Goal: Use online tool/utility: Utilize a website feature to perform a specific function

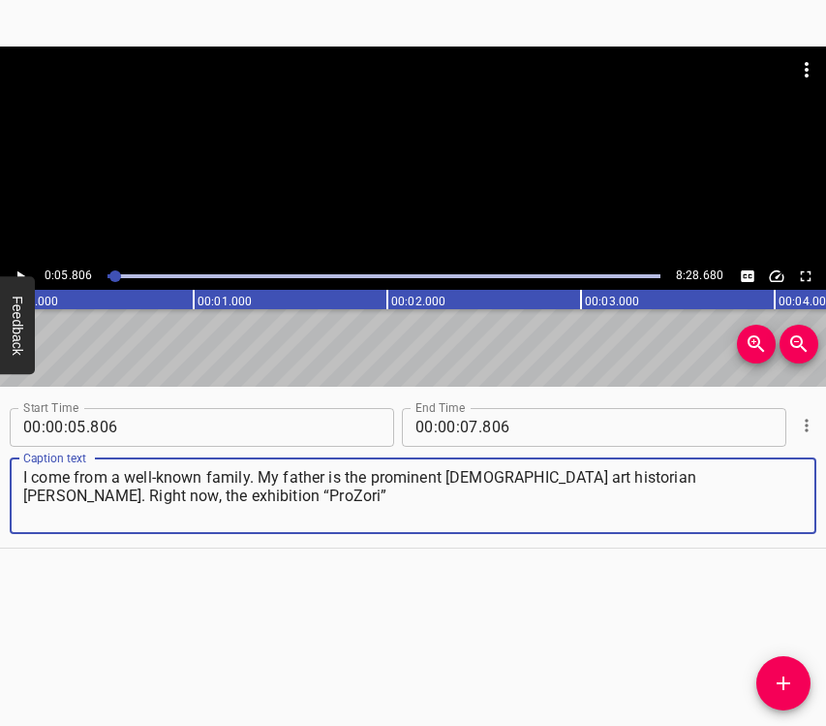
click at [15, 271] on icon "Play/Pause" at bounding box center [20, 275] width 17 height 17
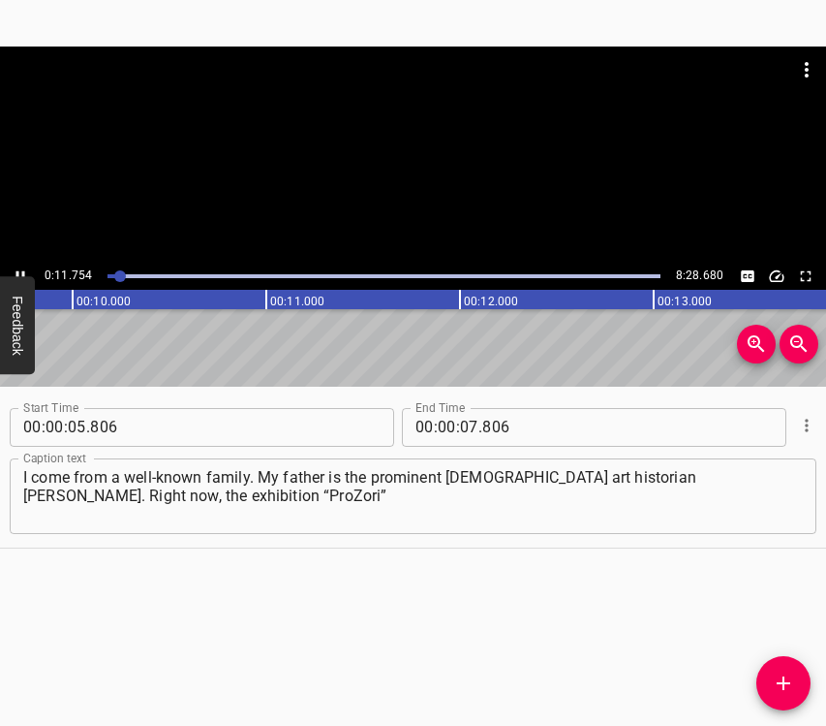
scroll to position [0, 1966]
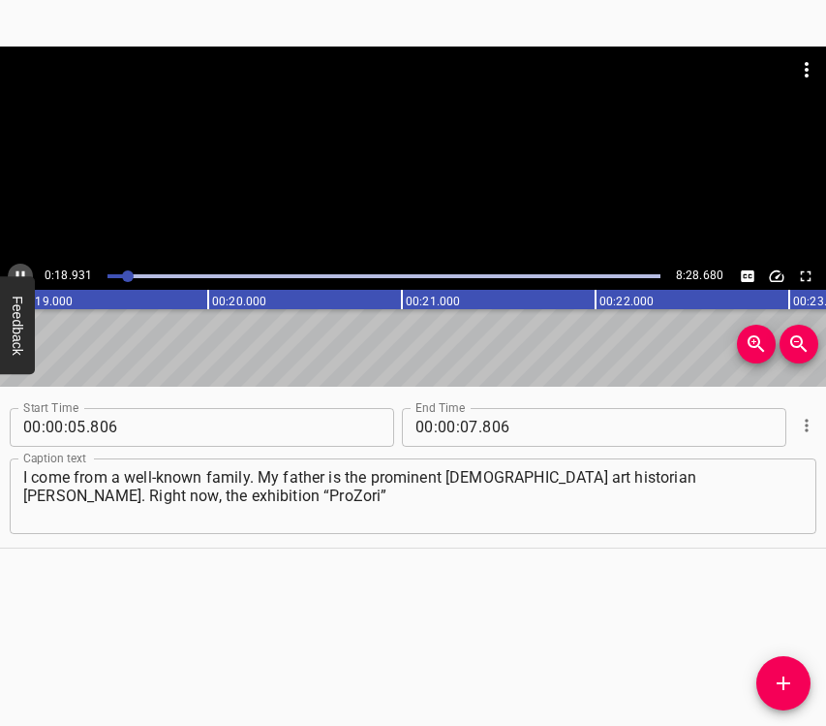
click at [19, 268] on icon "Play/Pause" at bounding box center [20, 275] width 17 height 17
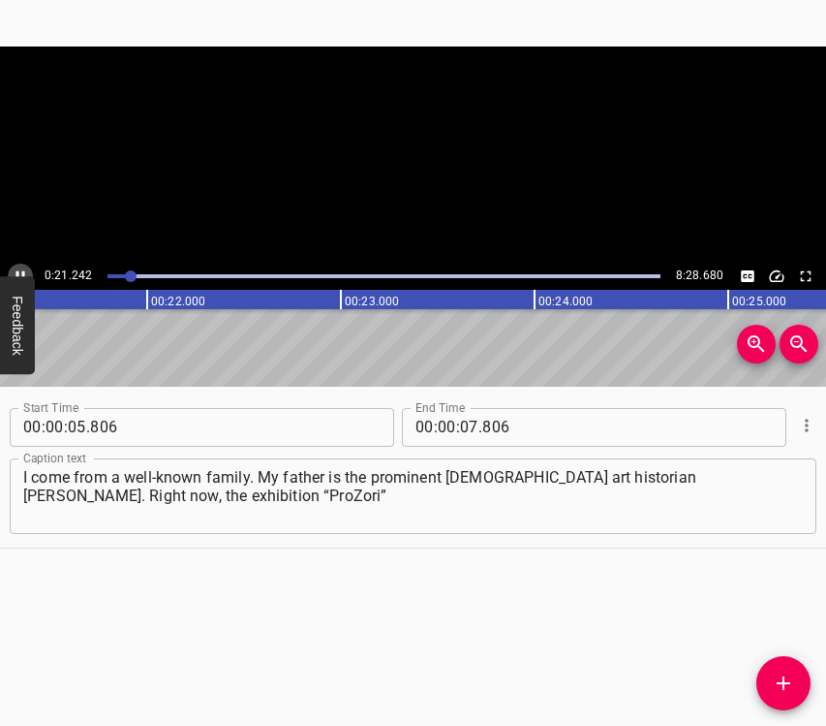
click at [19, 268] on icon "Play/Pause" at bounding box center [20, 275] width 17 height 17
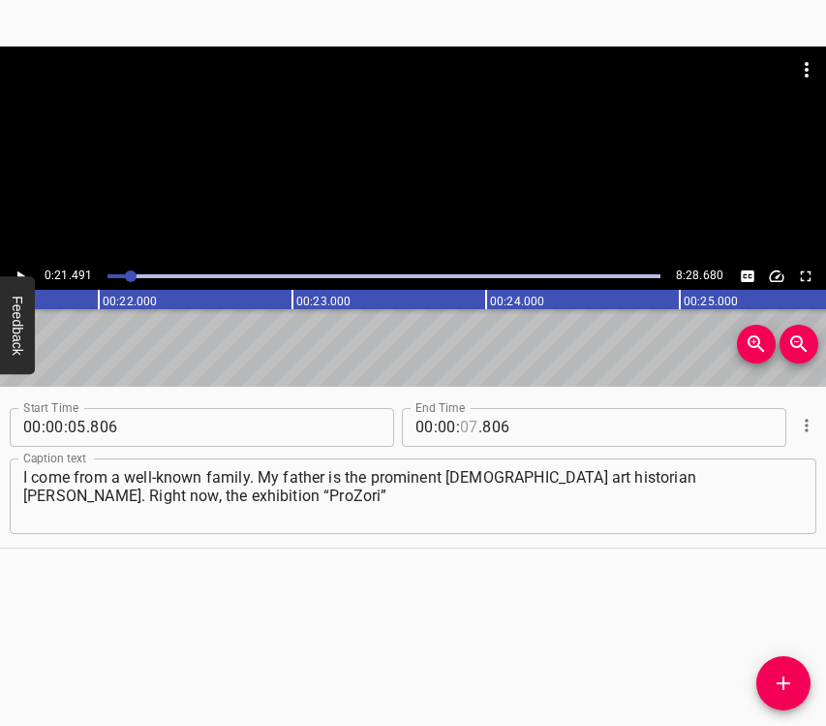
click at [468, 423] on input "number" at bounding box center [469, 427] width 18 height 39
type input "21"
type input "491"
click at [784, 676] on icon "Add Cue" at bounding box center [783, 682] width 23 height 23
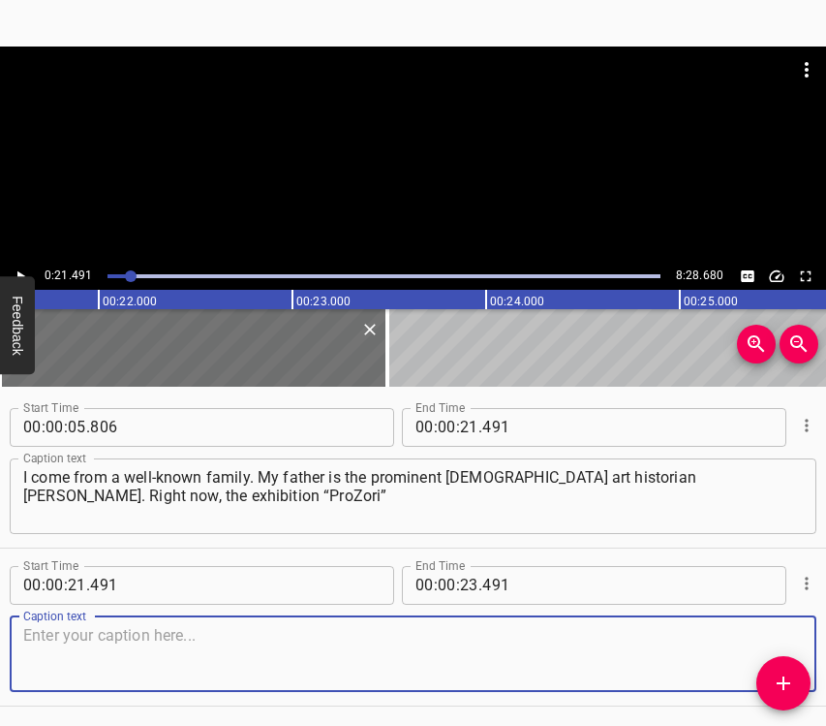
scroll to position [67, 0]
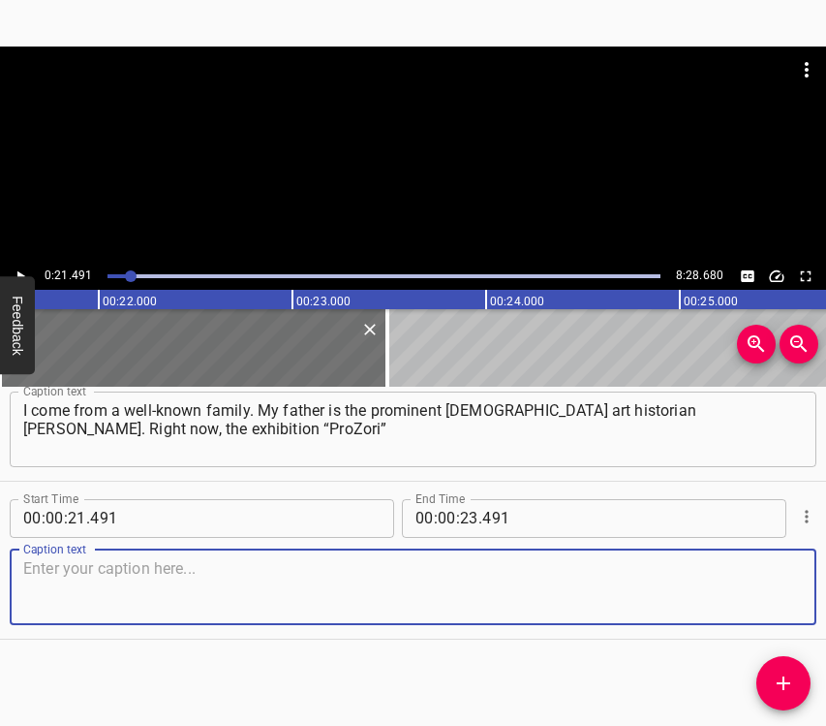
click at [764, 573] on textarea at bounding box center [413, 586] width 780 height 55
click at [213, 595] on textarea at bounding box center [413, 586] width 780 height 55
paste textarea "is taking place at the [GEOGRAPHIC_DATA]. In fact, my father was the ideologist…"
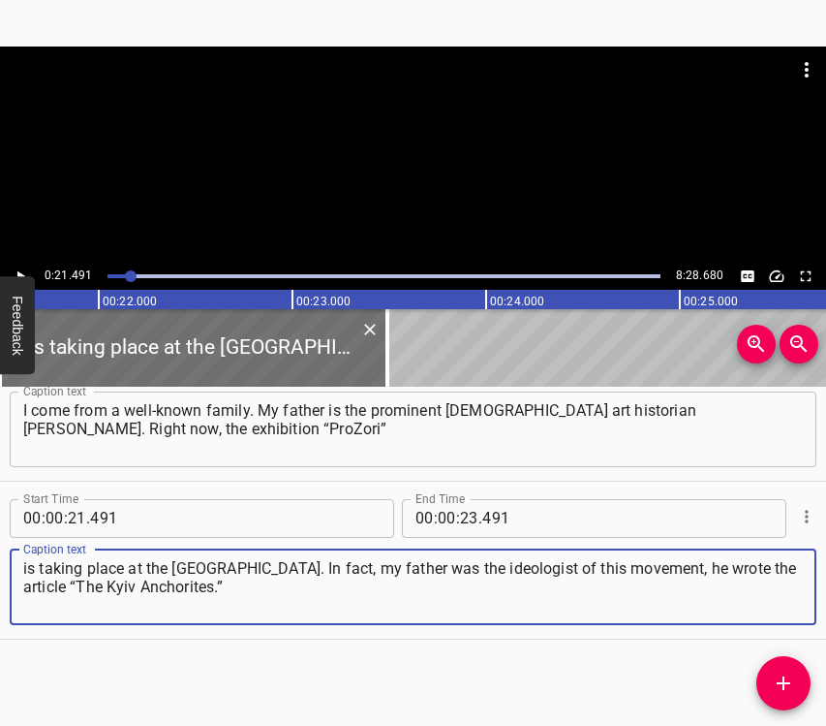
type textarea "is taking place at the [GEOGRAPHIC_DATA]. In fact, my father was the ideologist…"
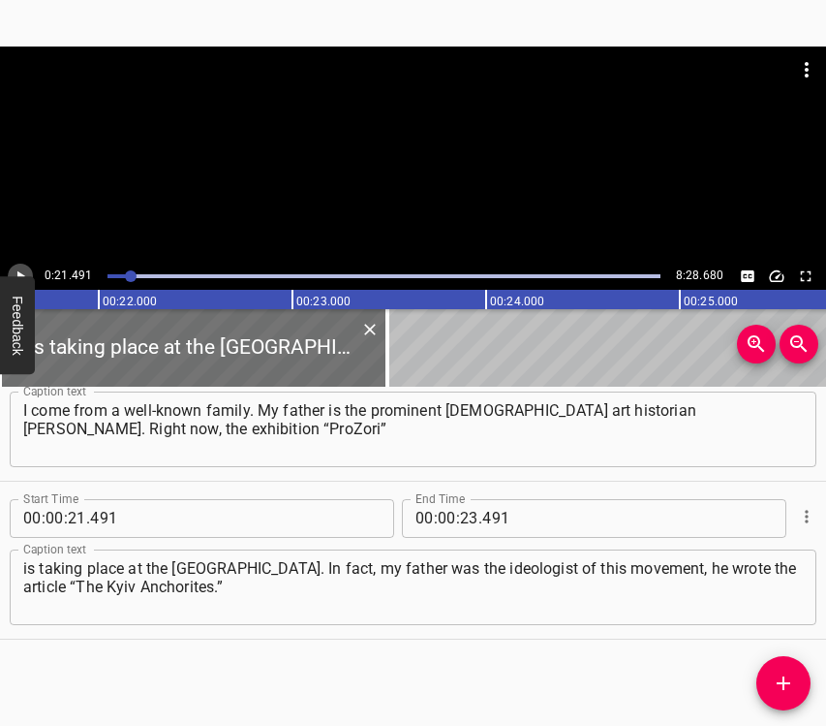
click at [20, 271] on icon "Play/Pause" at bounding box center [20, 275] width 17 height 17
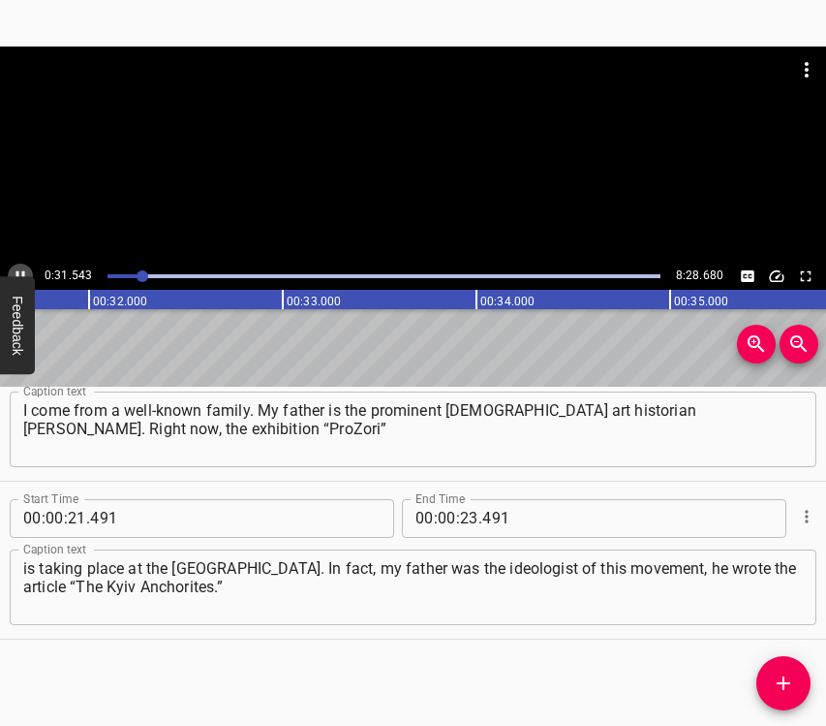
click at [16, 268] on icon "Play/Pause" at bounding box center [20, 275] width 17 height 17
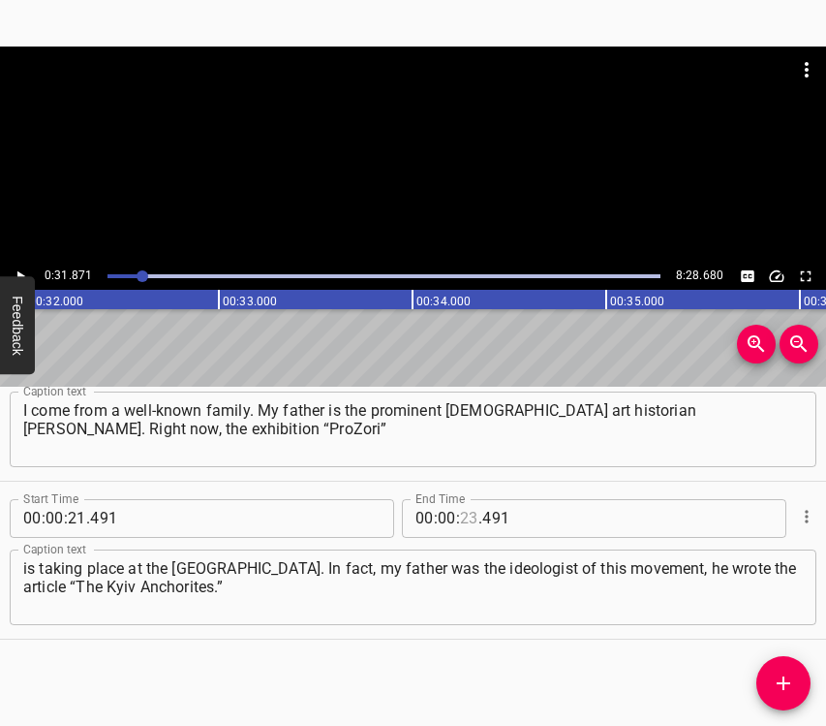
click at [460, 517] on input "number" at bounding box center [469, 518] width 18 height 39
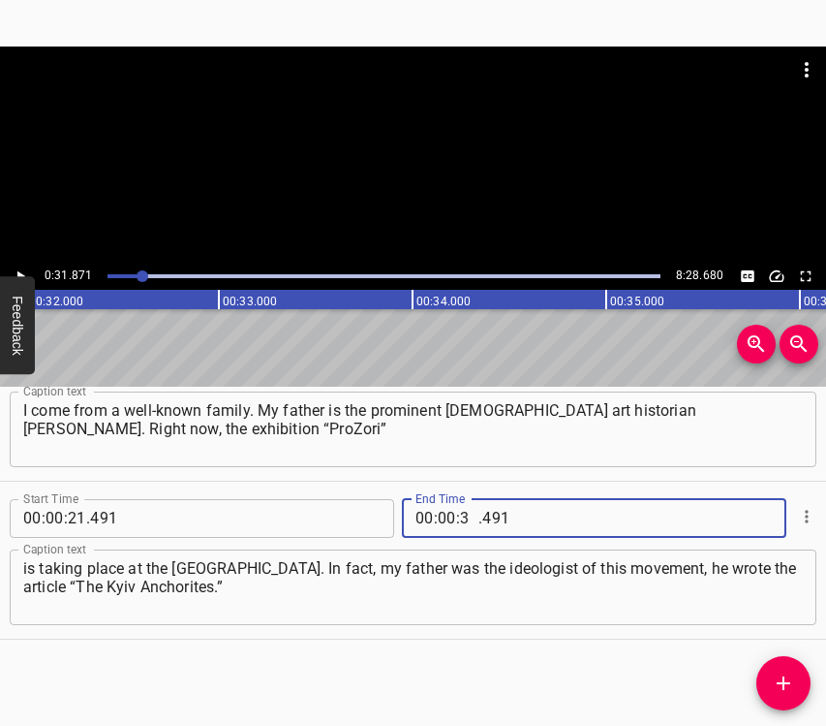
type input "31"
type input "871"
click at [781, 679] on icon "Add Cue" at bounding box center [783, 682] width 23 height 23
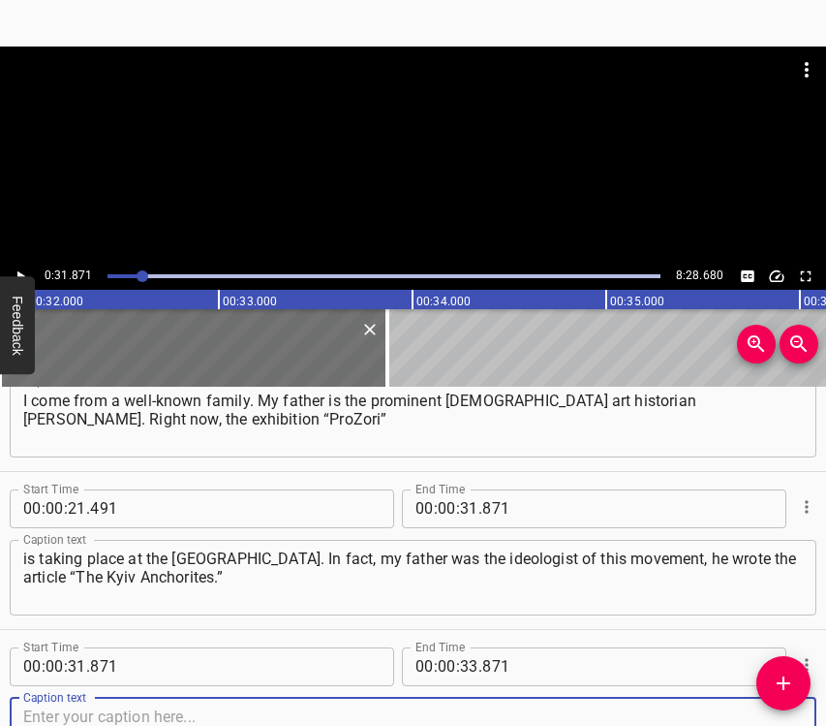
scroll to position [225, 0]
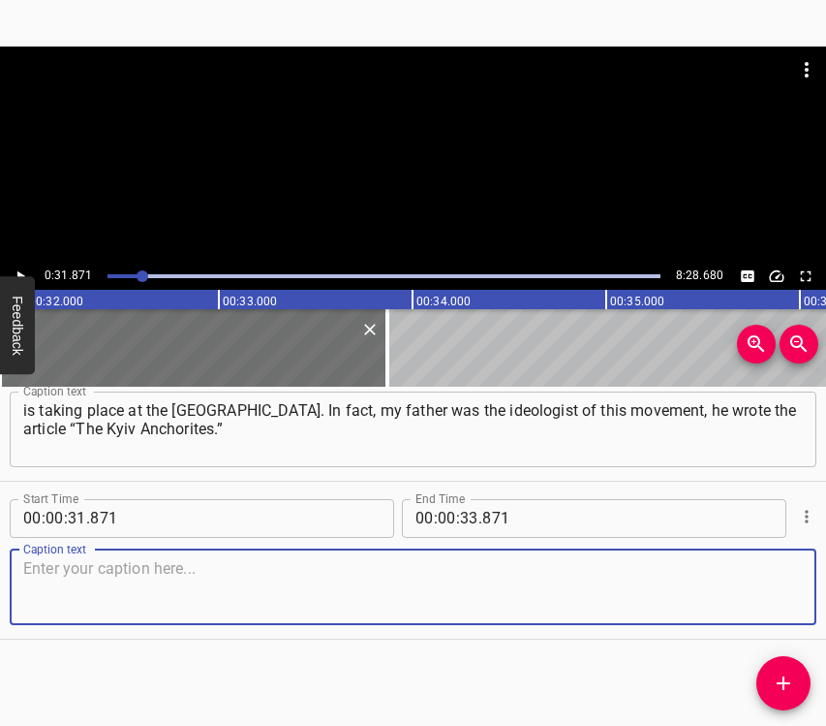
click at [745, 571] on textarea at bounding box center [413, 586] width 780 height 55
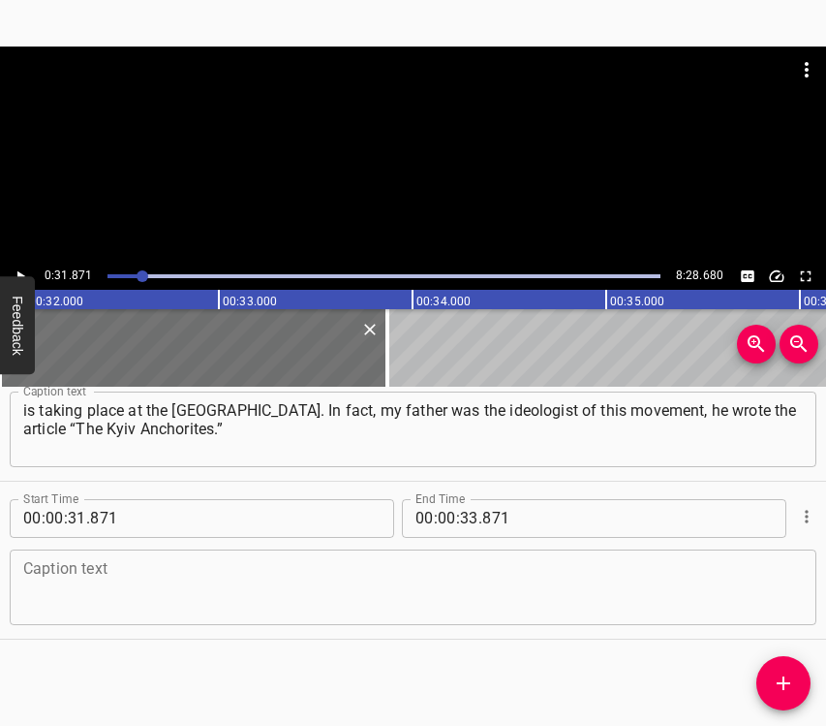
click at [134, 579] on textarea at bounding box center [413, 586] width 780 height 55
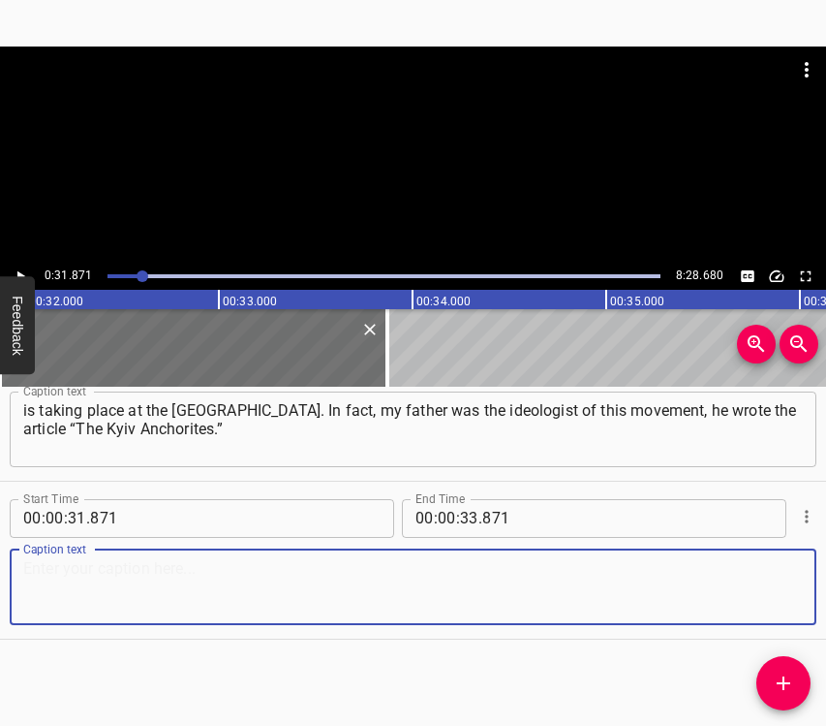
paste textarea "I am an art historian, writer, and cultural journalist. This day, unfortunately…"
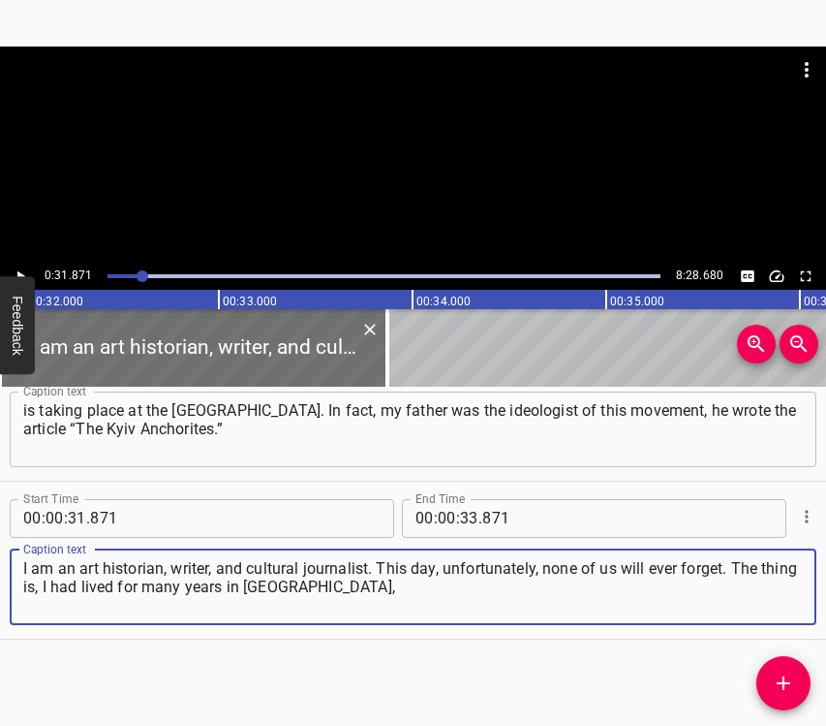
type textarea "I am an art historian, writer, and cultural journalist. This day, unfortunately…"
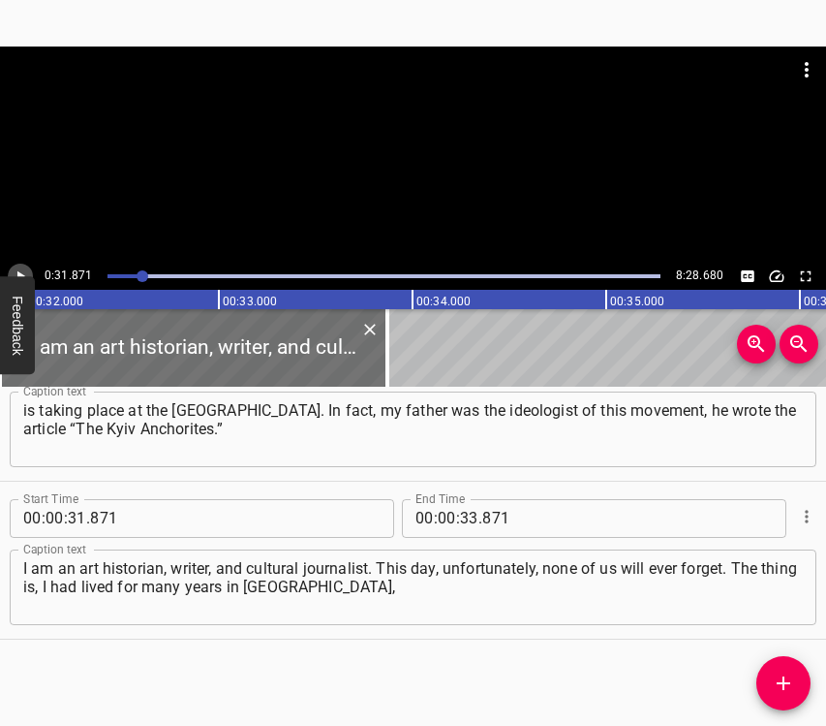
click at [20, 272] on icon "Play/Pause" at bounding box center [20, 275] width 17 height 17
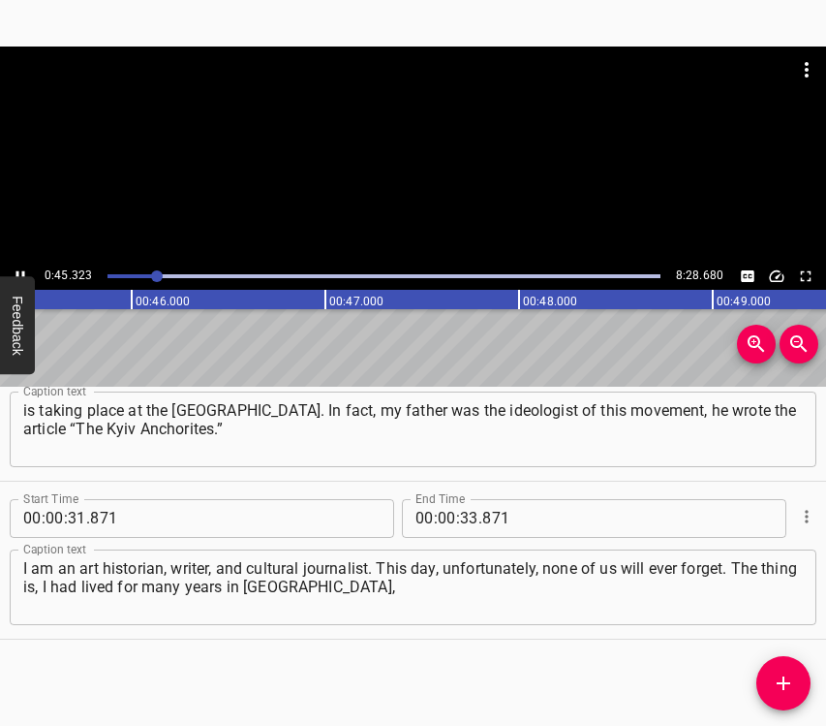
click at [16, 272] on icon "Play/Pause" at bounding box center [20, 275] width 9 height 11
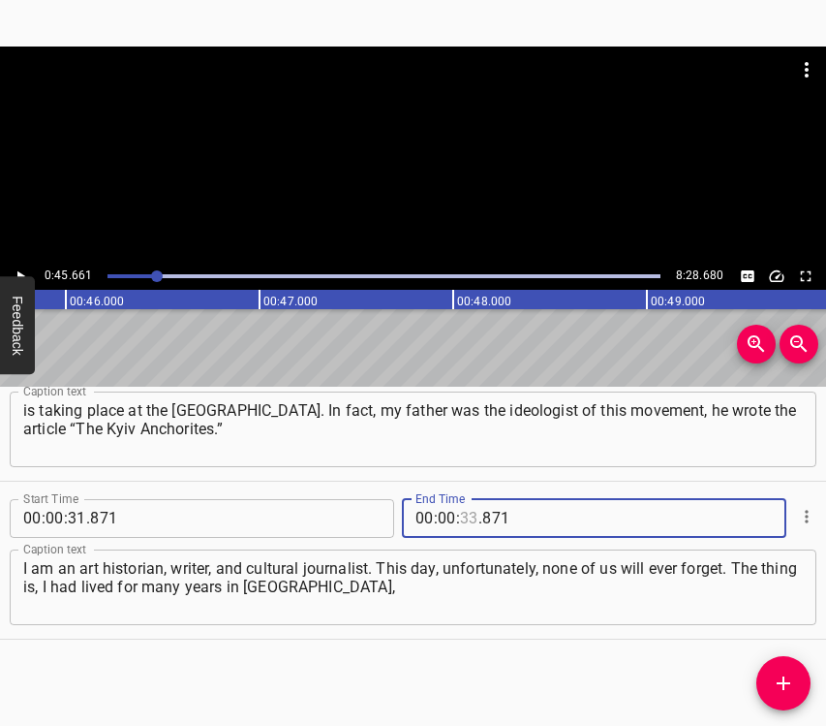
click at [466, 511] on input "number" at bounding box center [469, 518] width 18 height 39
type input "45"
type input "661"
click at [794, 678] on icon "Add Cue" at bounding box center [783, 682] width 23 height 23
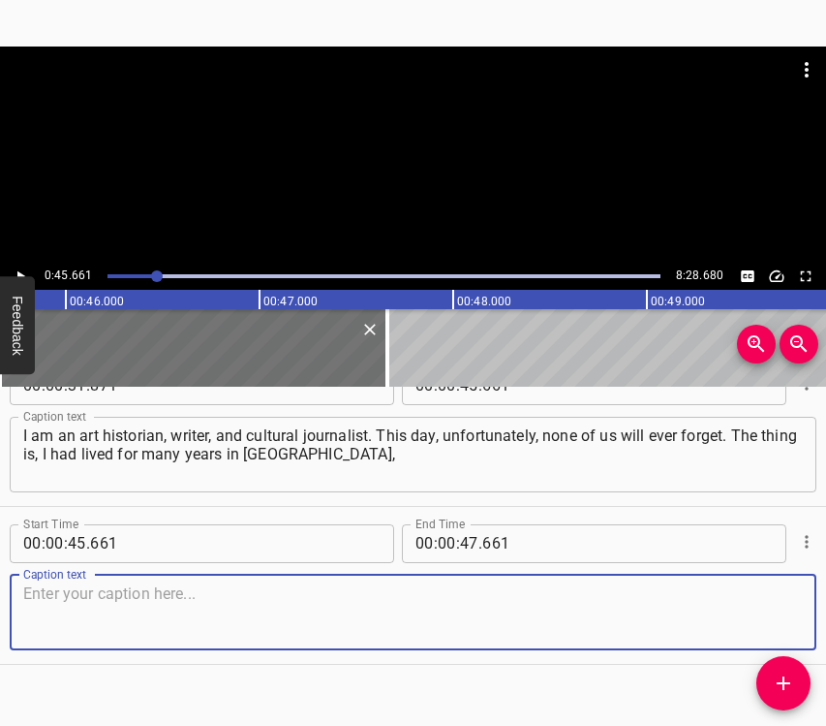
scroll to position [383, 0]
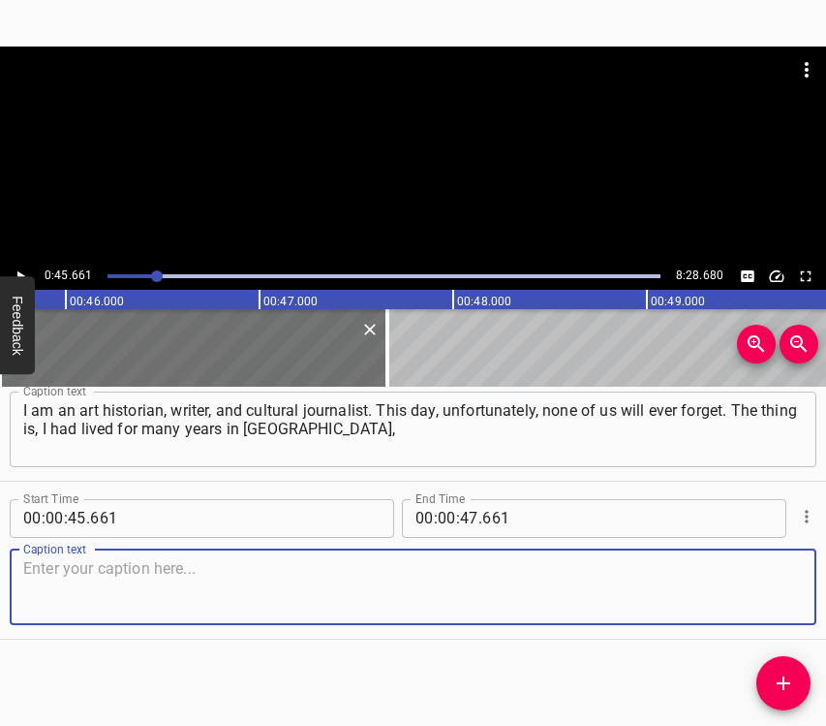
click at [770, 598] on textarea at bounding box center [413, 586] width 780 height 55
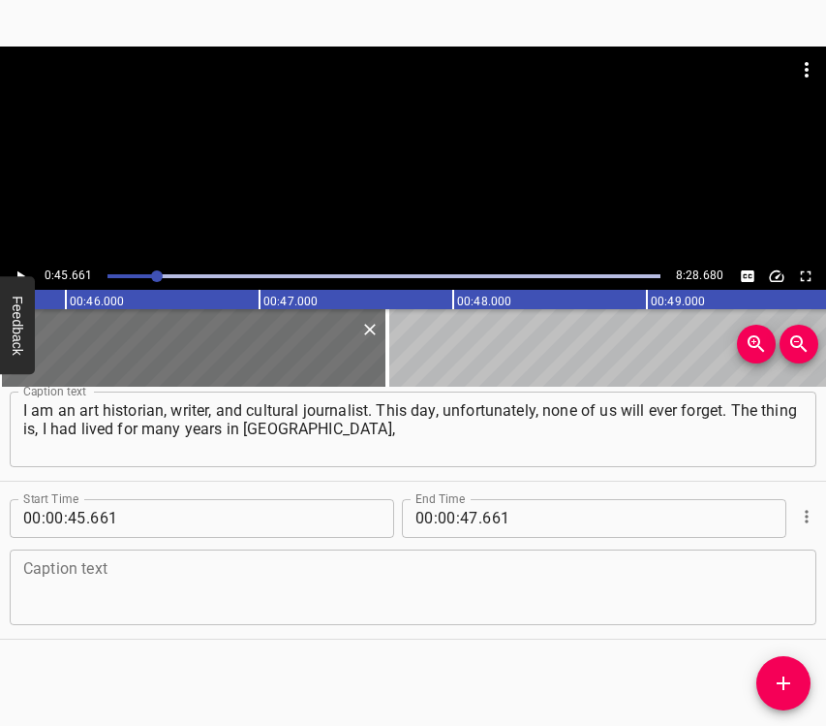
click at [434, 543] on div "Caption text Caption text" at bounding box center [413, 585] width 807 height 87
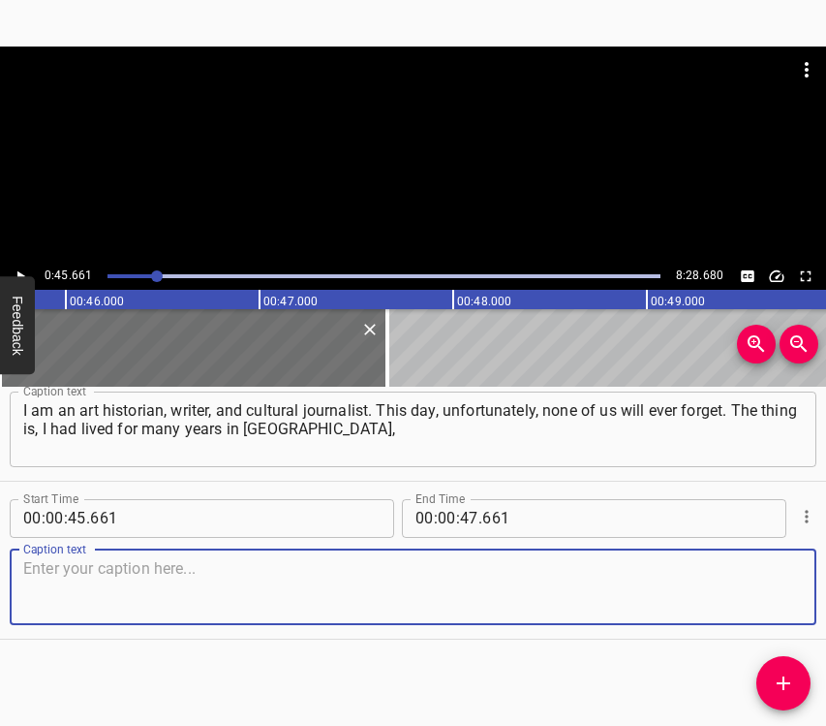
click at [427, 573] on textarea at bounding box center [413, 586] width 780 height 55
paste textarea "in [GEOGRAPHIC_DATA], but when the Maidan began in [DATE], I understood that I …"
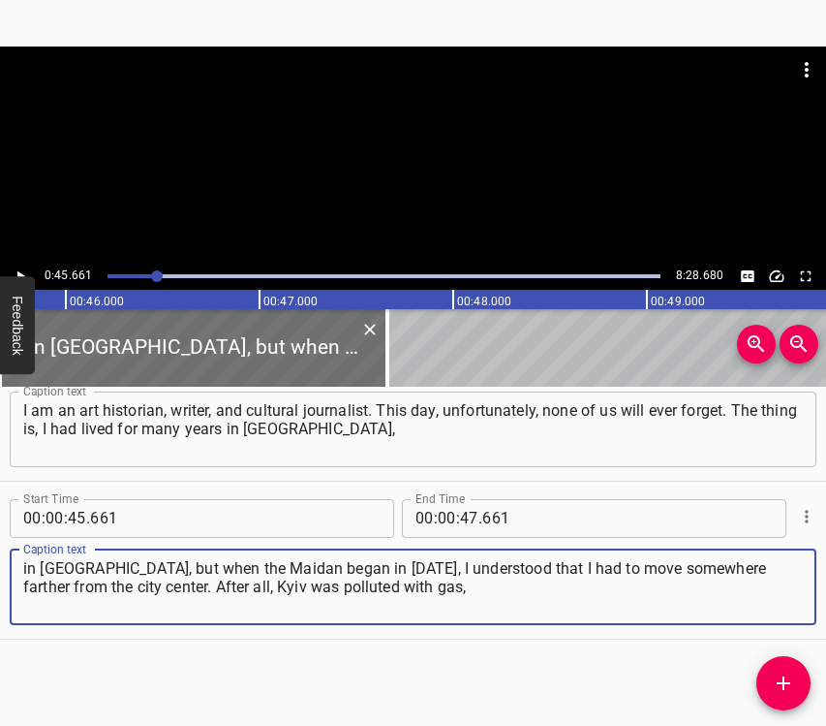
type textarea "in [GEOGRAPHIC_DATA], but when the Maidan began in [DATE], I understood that I …"
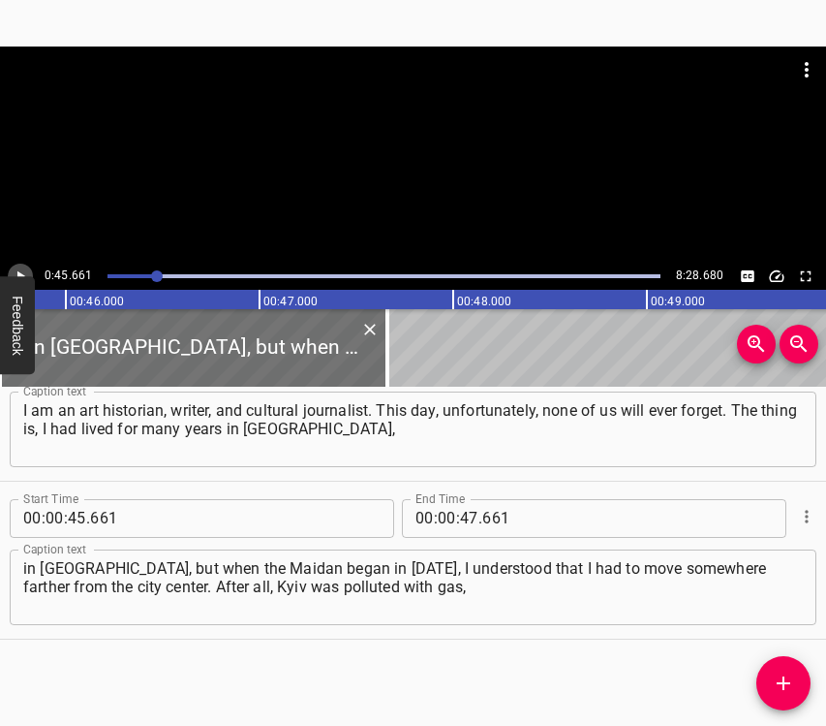
click at [27, 269] on icon "Play/Pause" at bounding box center [20, 275] width 17 height 17
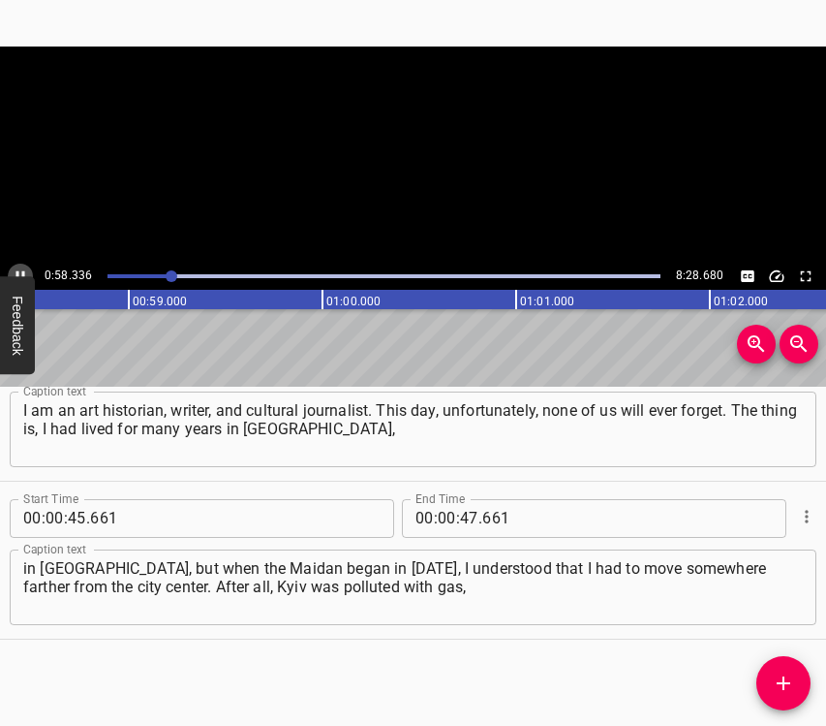
click at [17, 270] on icon "Play/Pause" at bounding box center [20, 275] width 17 height 17
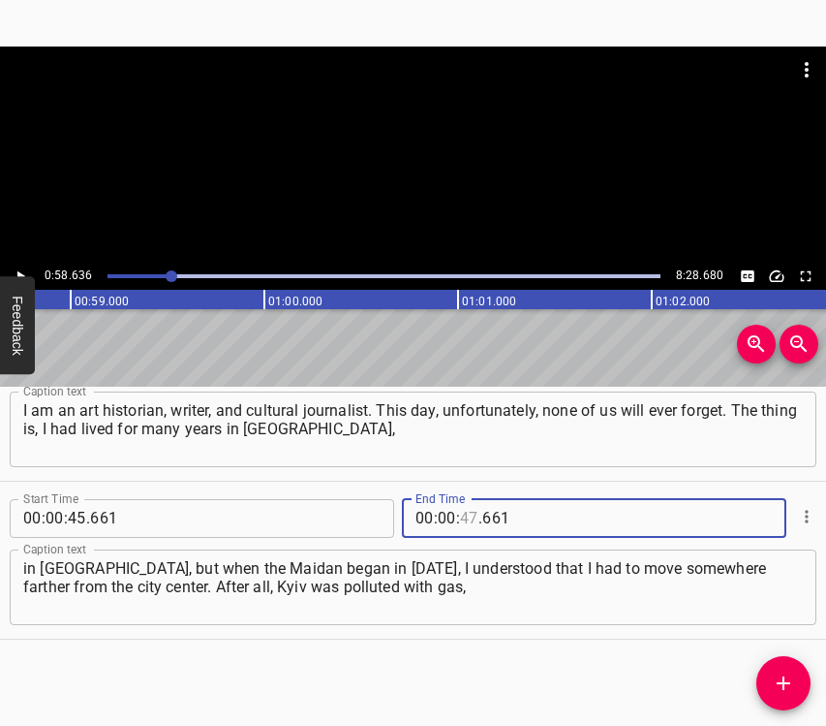
click at [463, 507] on input "number" at bounding box center [469, 518] width 18 height 39
type input "58"
type input "636"
click at [773, 679] on icon "Add Cue" at bounding box center [783, 682] width 23 height 23
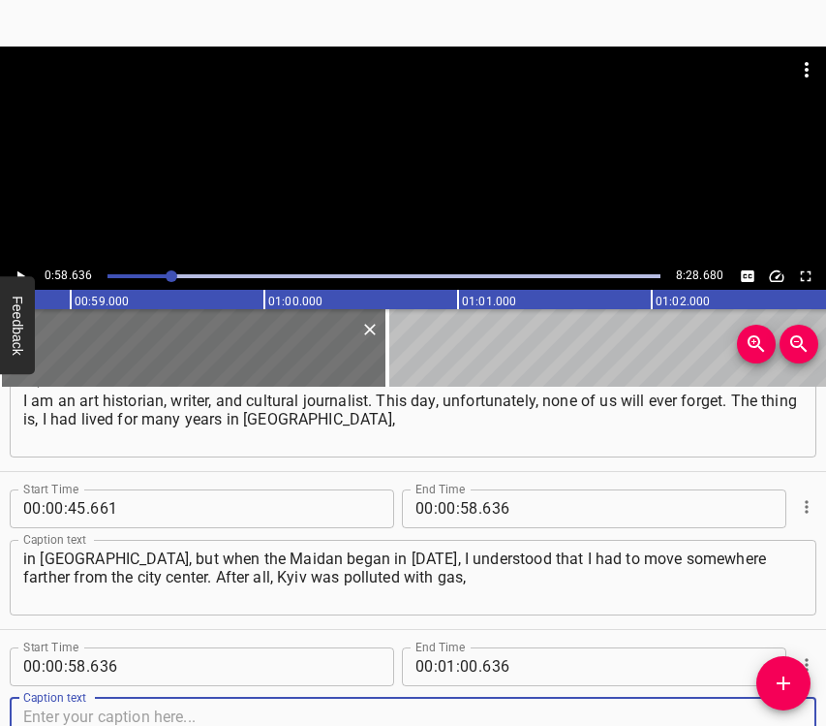
scroll to position [541, 0]
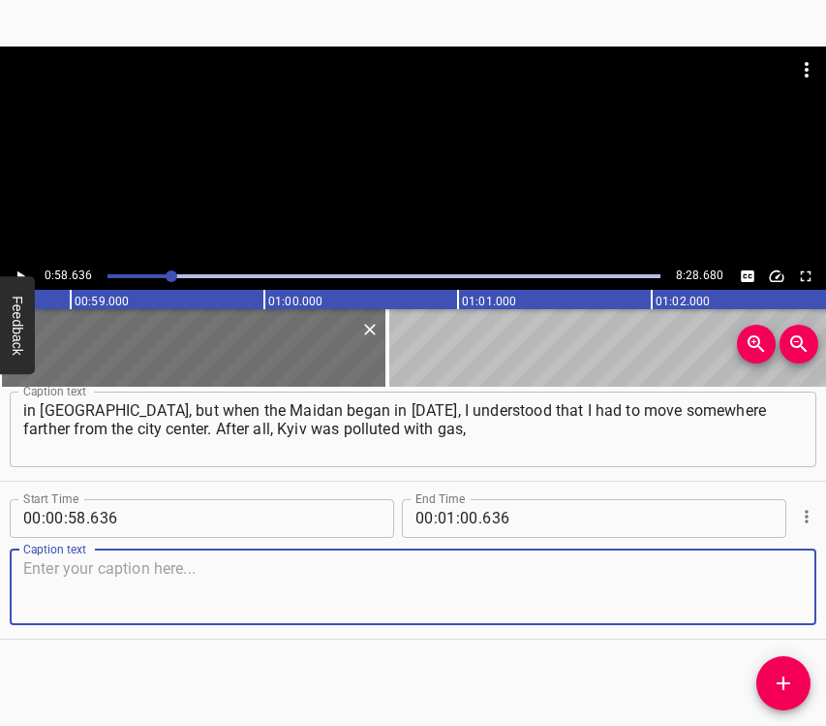
click at [761, 585] on textarea at bounding box center [413, 586] width 780 height 55
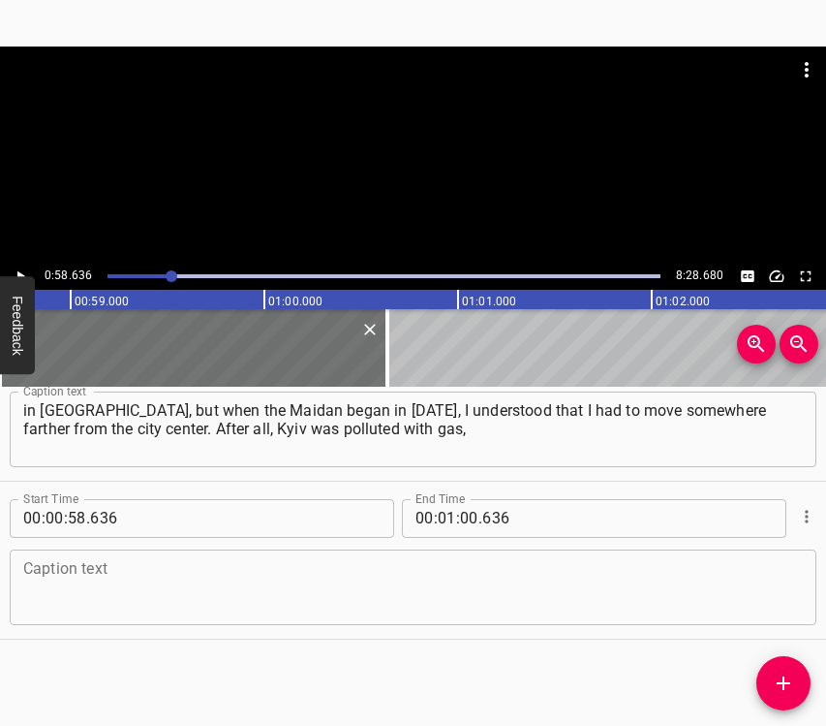
click at [53, 596] on textarea at bounding box center [413, 586] width 780 height 55
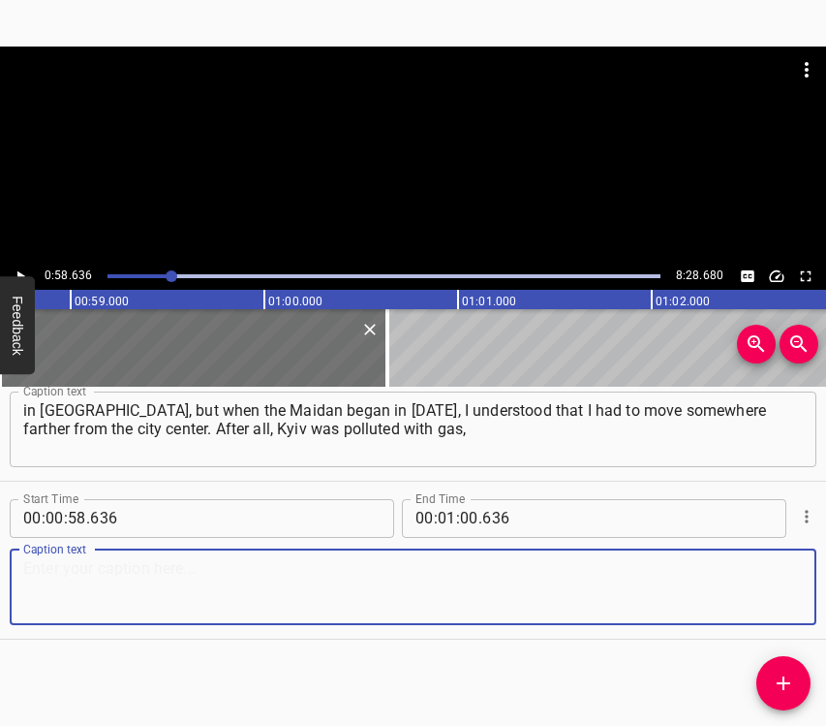
paste textarea "and it seemed to me that it was better to stay where the air was fresher. I mov…"
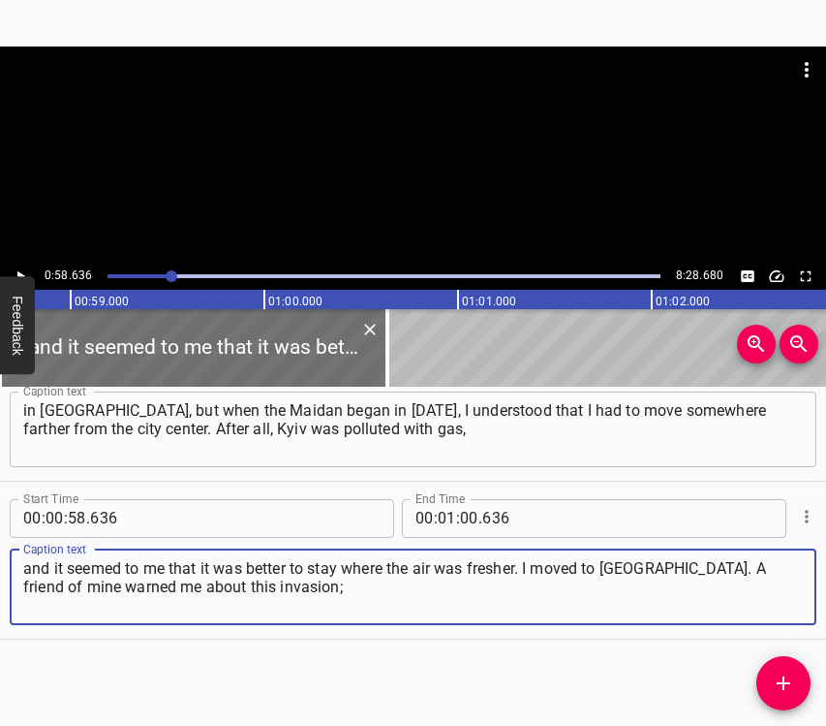
type textarea "and it seemed to me that it was better to stay where the air was fresher. I mov…"
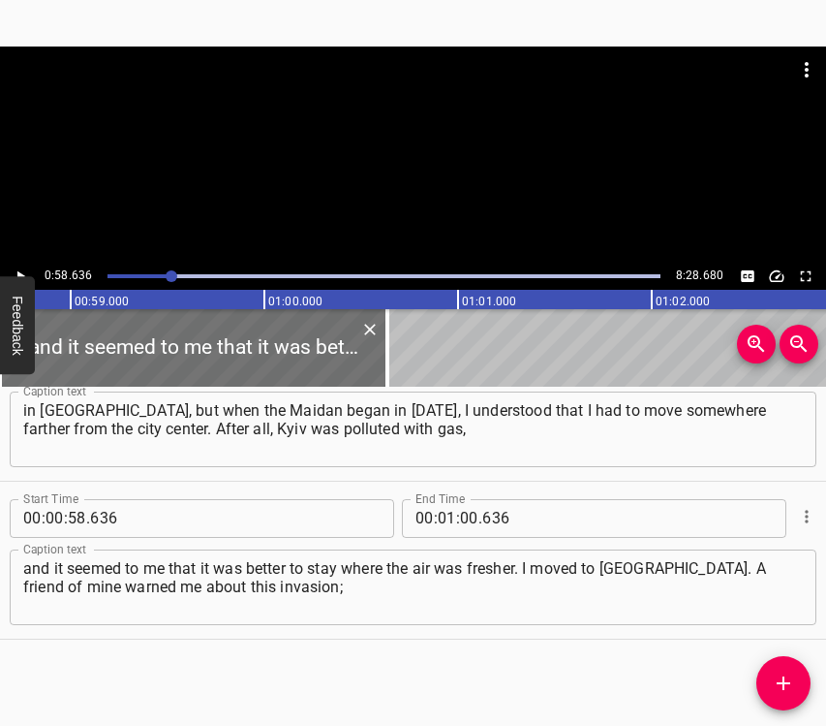
click at [22, 276] on button "Feedback" at bounding box center [17, 325] width 35 height 98
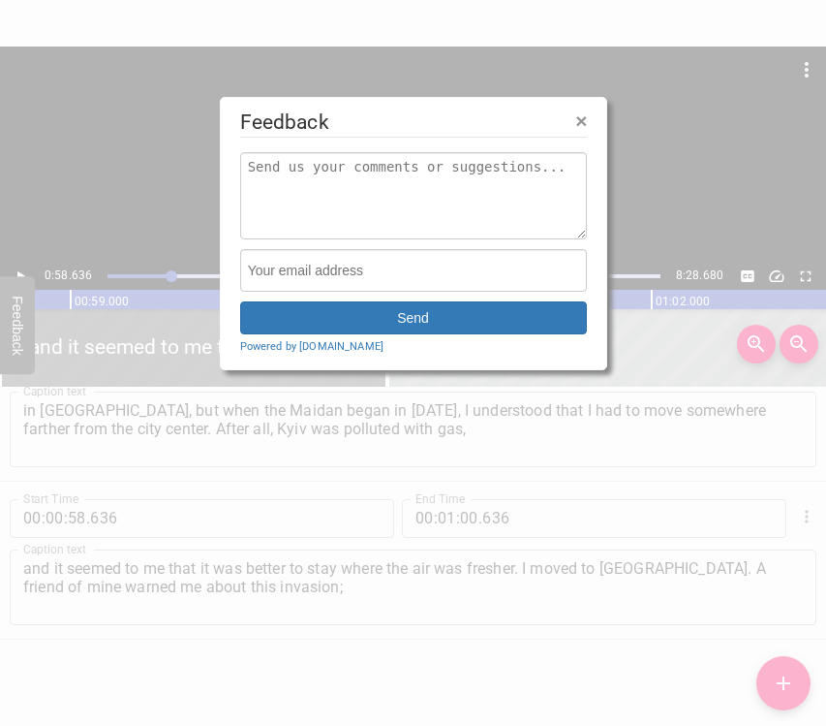
click at [23, 273] on div at bounding box center [413, 363] width 826 height 726
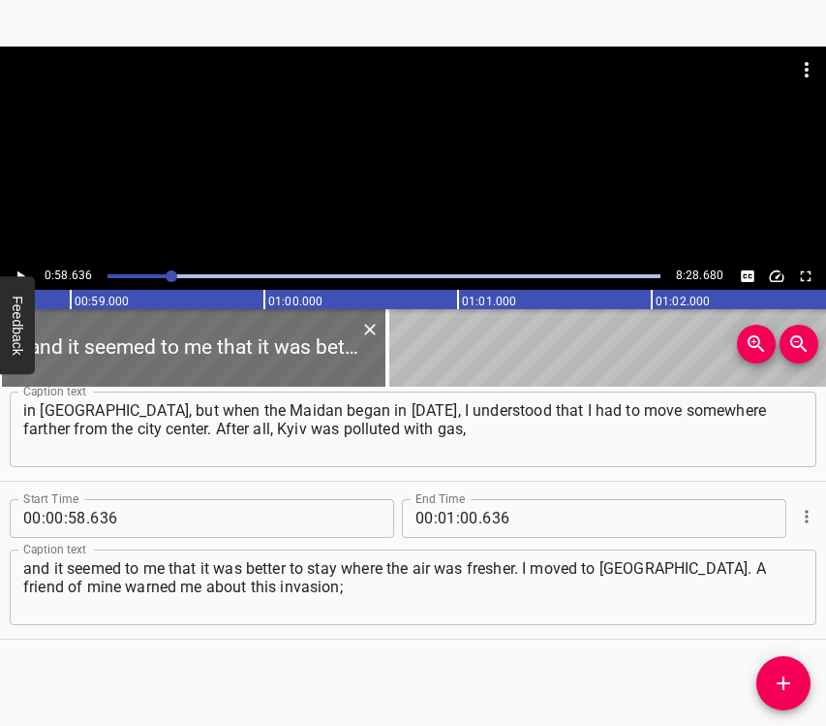
click at [16, 274] on icon "Play/Pause" at bounding box center [20, 275] width 17 height 17
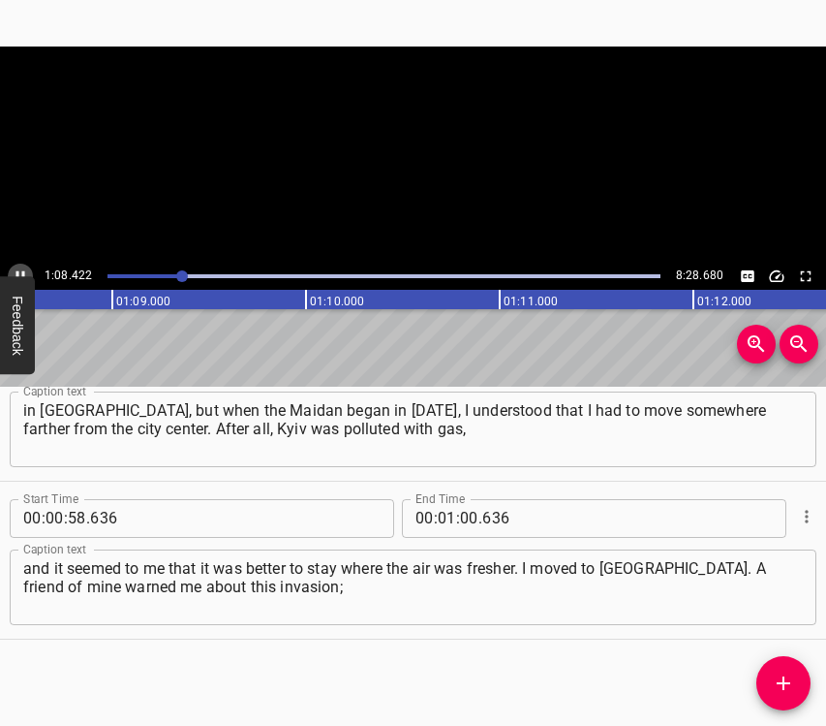
click at [16, 267] on icon "Play/Pause" at bounding box center [20, 275] width 17 height 17
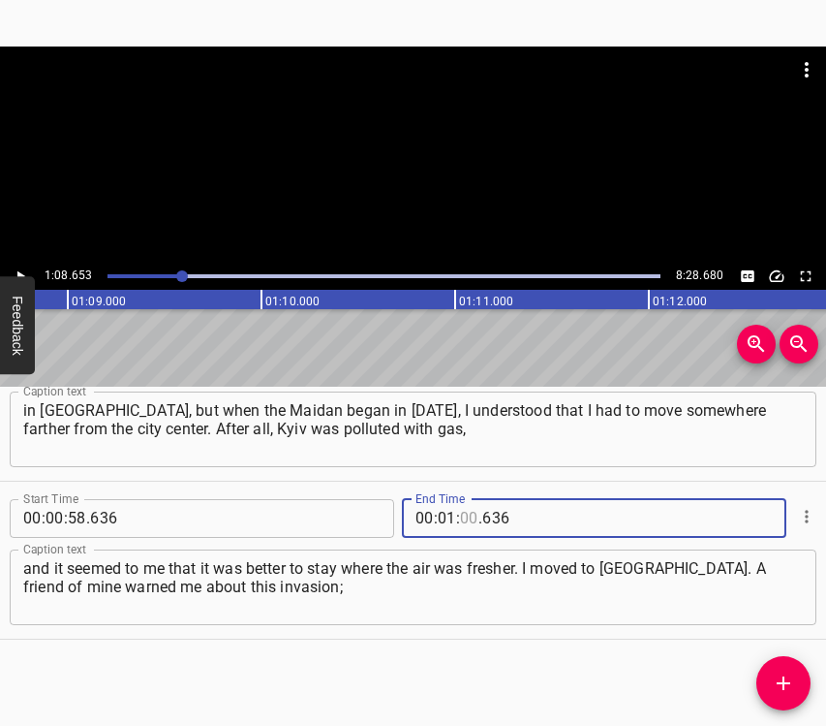
click at [463, 515] on input "number" at bounding box center [469, 518] width 18 height 39
type input "08"
type input "653"
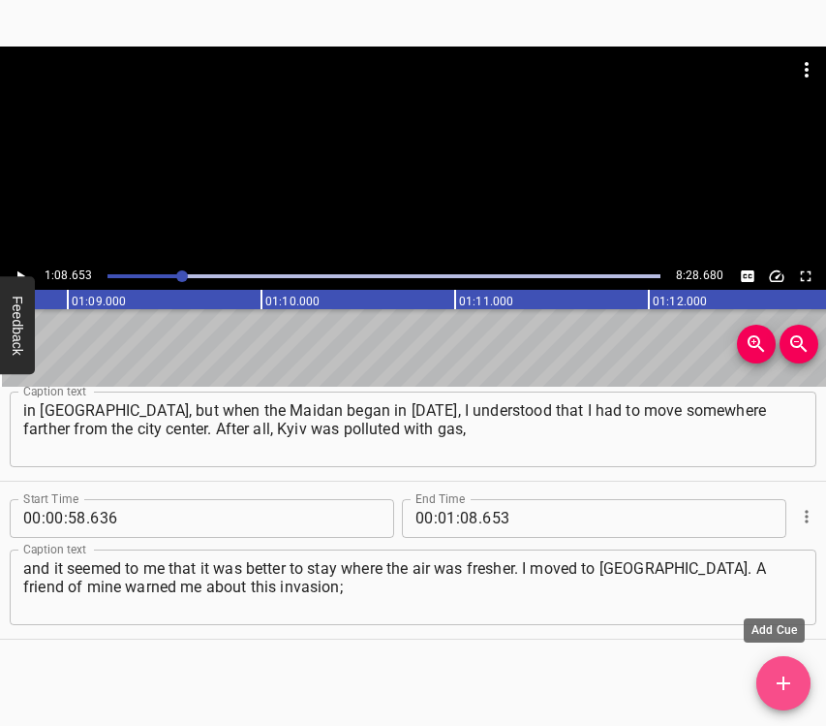
click at [776, 691] on icon "Add Cue" at bounding box center [783, 682] width 23 height 23
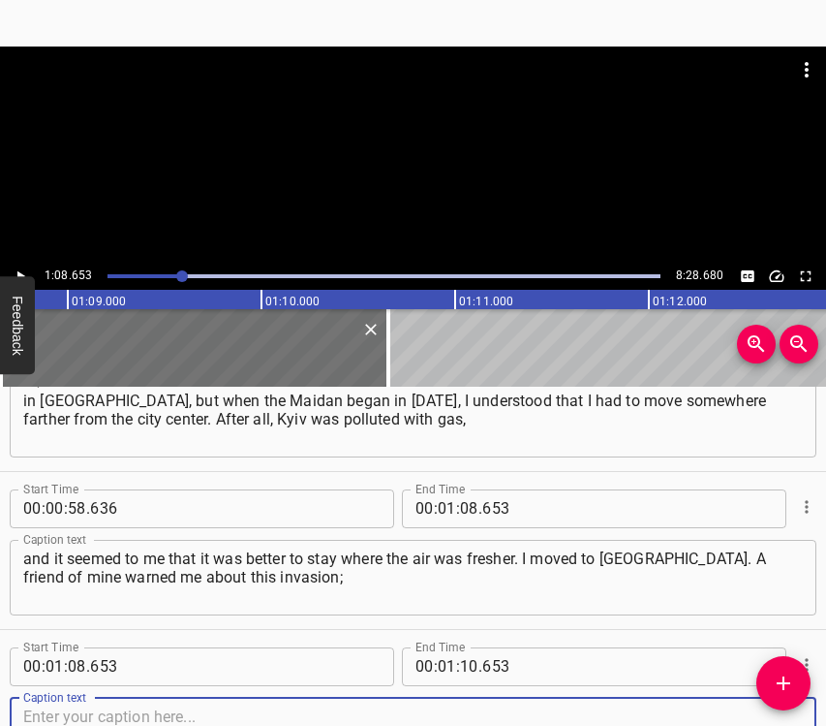
scroll to position [698, 0]
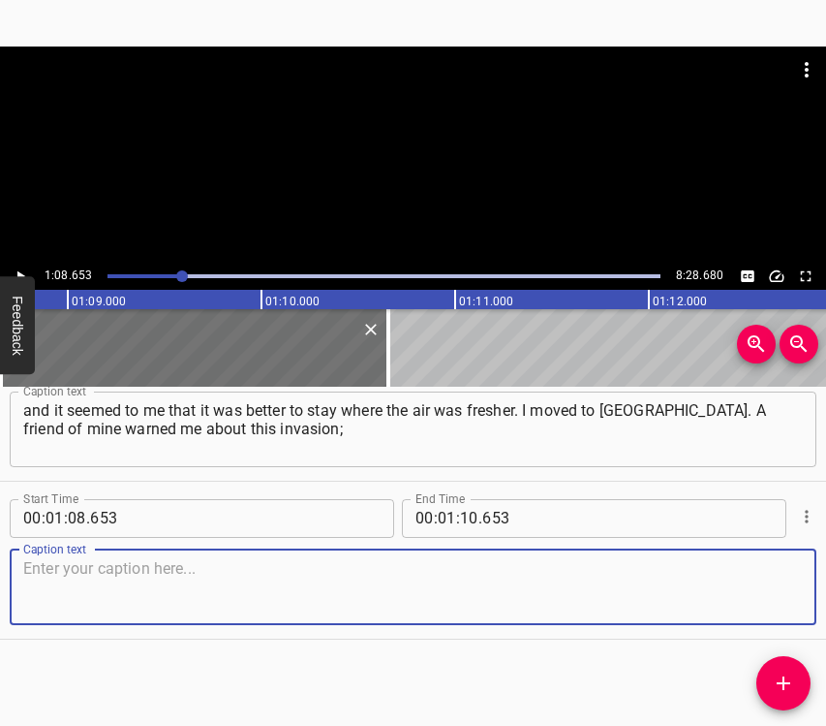
drag, startPoint x: 758, startPoint y: 586, endPoint x: 824, endPoint y: 554, distance: 74.1
click at [761, 581] on textarea at bounding box center [413, 586] width 780 height 55
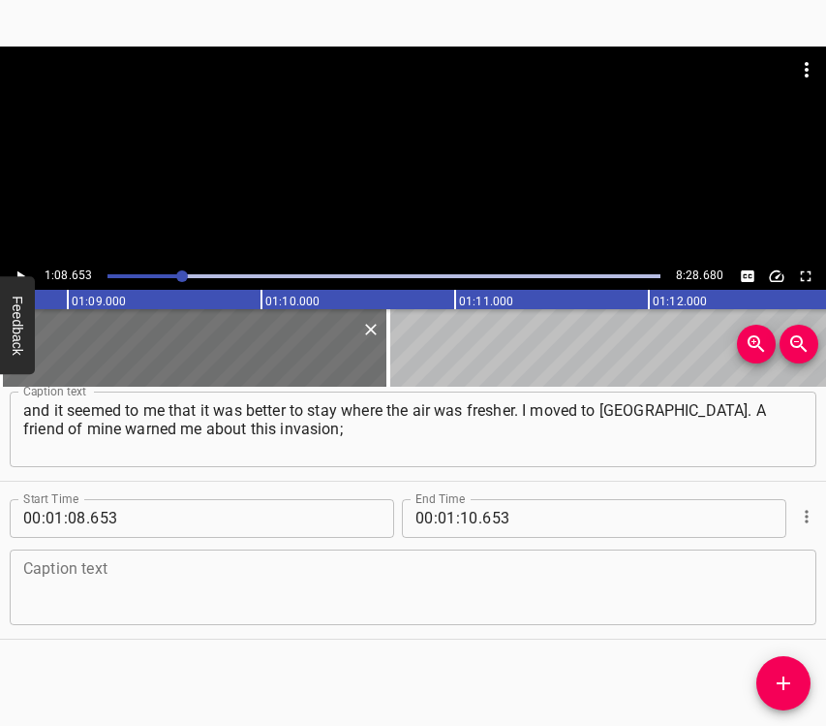
click at [72, 546] on div "Caption text Caption text" at bounding box center [413, 585] width 807 height 87
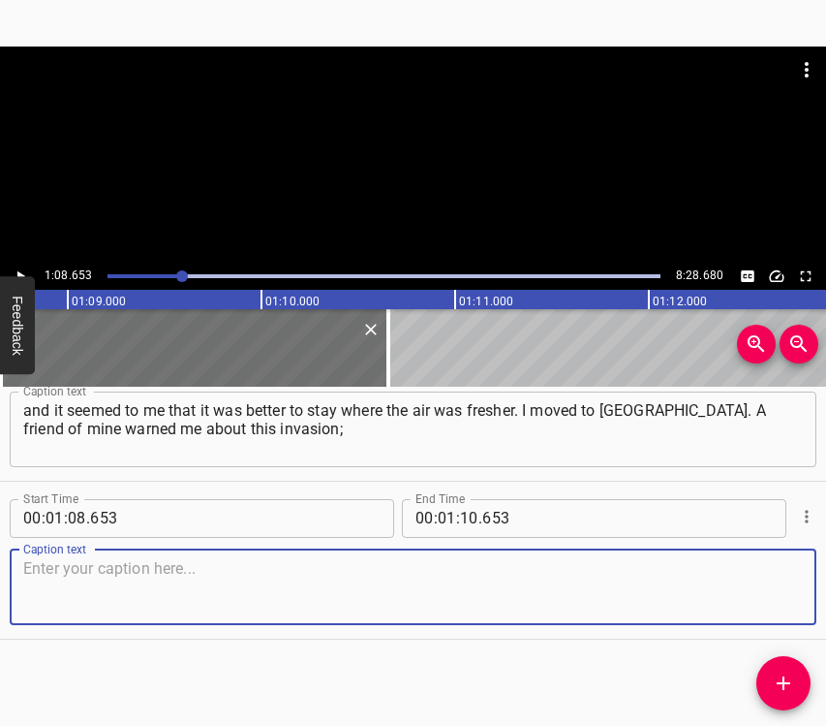
click at [72, 574] on textarea at bounding box center [413, 586] width 780 height 55
paste textarea "he was reading international analytics. Around [DATE], he told me that [PERSON_…"
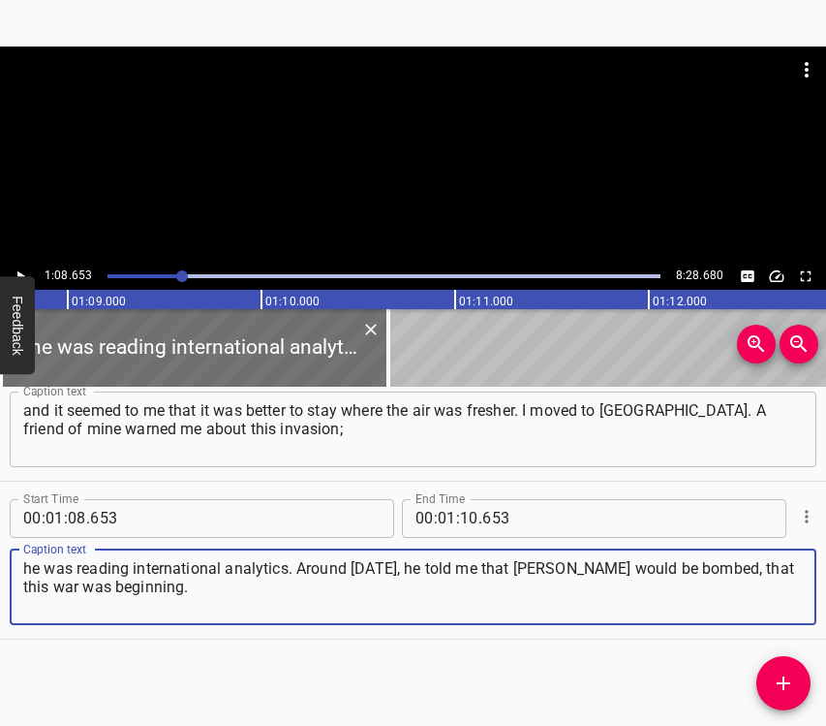
type textarea "he was reading international analytics. Around [DATE], he told me that [PERSON_…"
click at [12, 267] on icon "Play/Pause" at bounding box center [20, 275] width 17 height 17
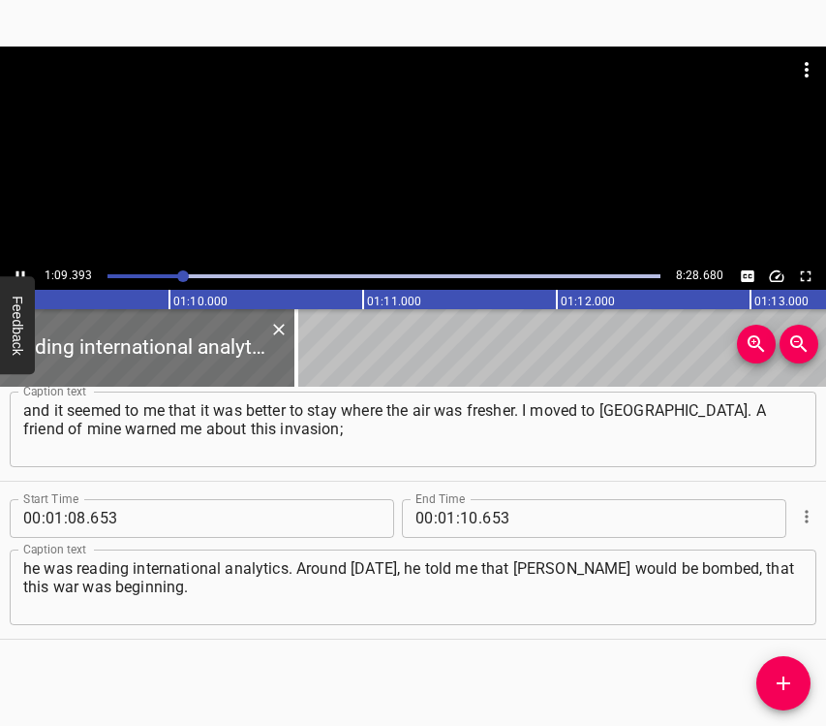
scroll to position [0, 13444]
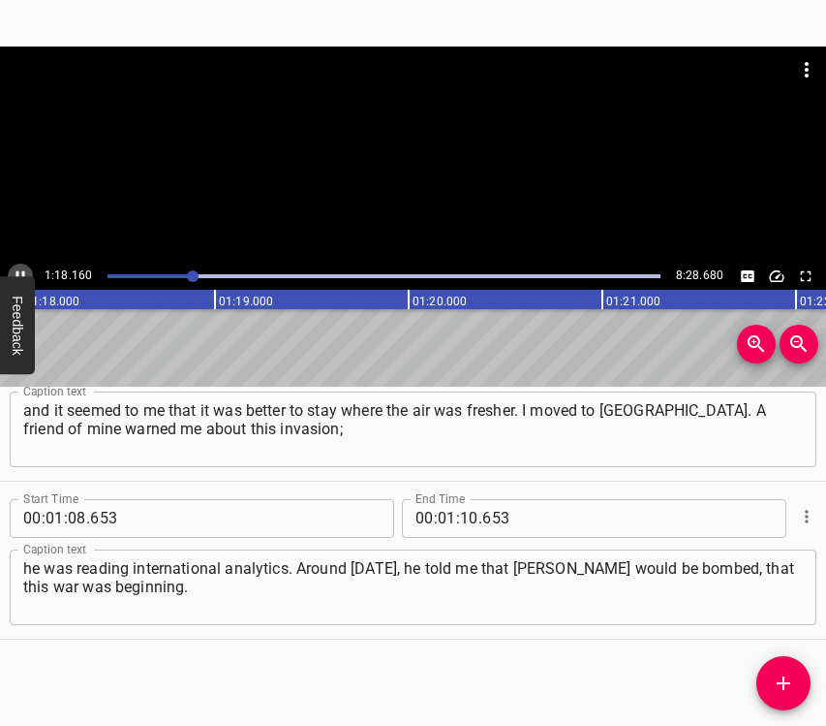
click at [18, 268] on icon "Play/Pause" at bounding box center [20, 275] width 17 height 17
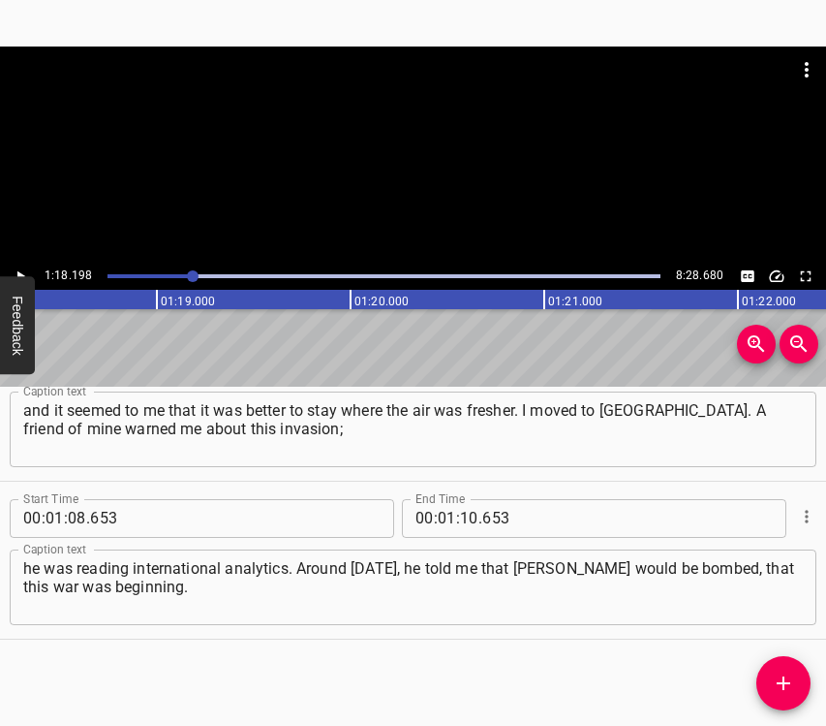
scroll to position [0, 15150]
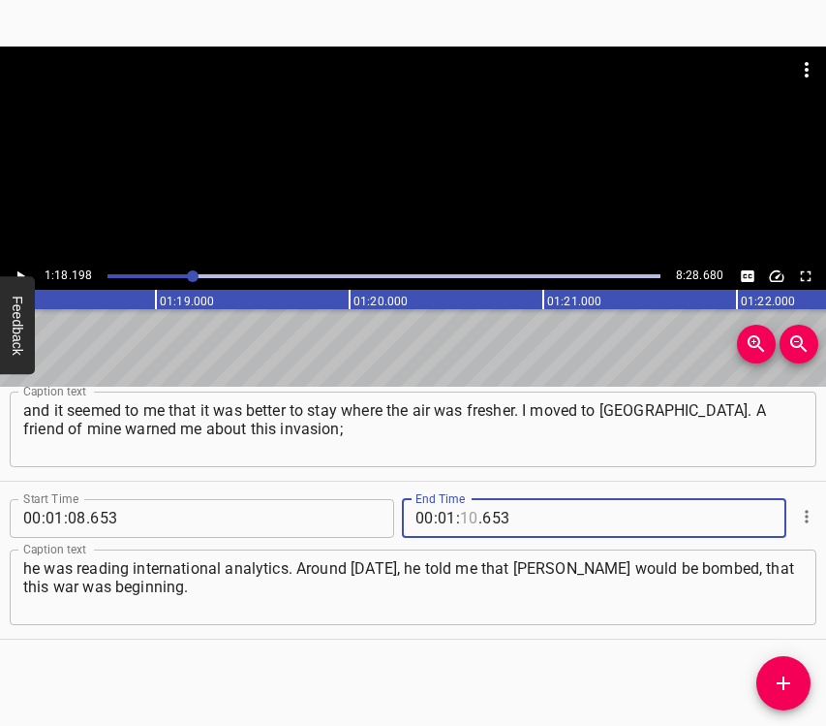
click at [466, 515] on input "number" at bounding box center [469, 518] width 18 height 39
type input "18"
type input "198"
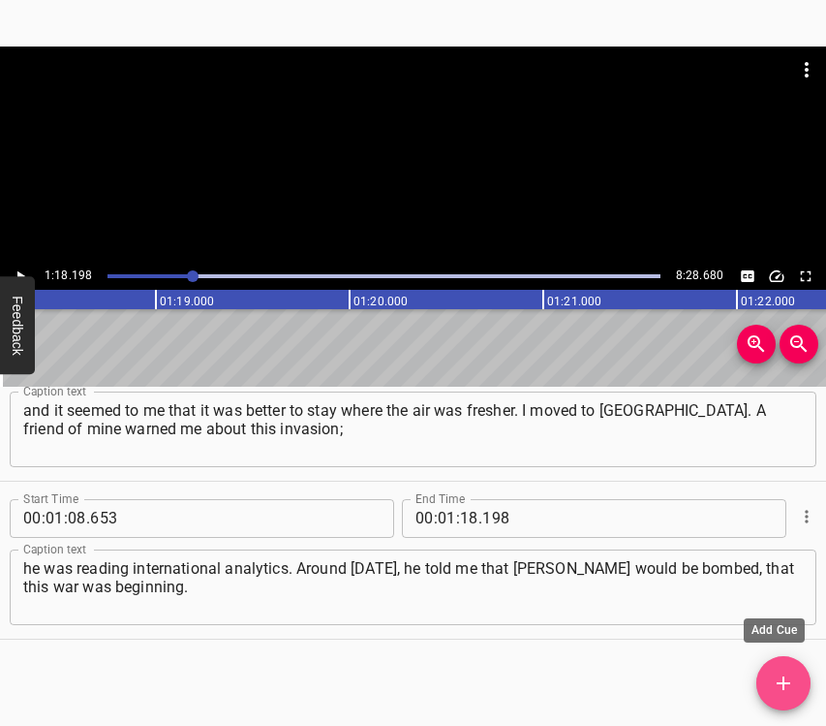
click at [784, 684] on icon "Add Cue" at bounding box center [784, 683] width 14 height 14
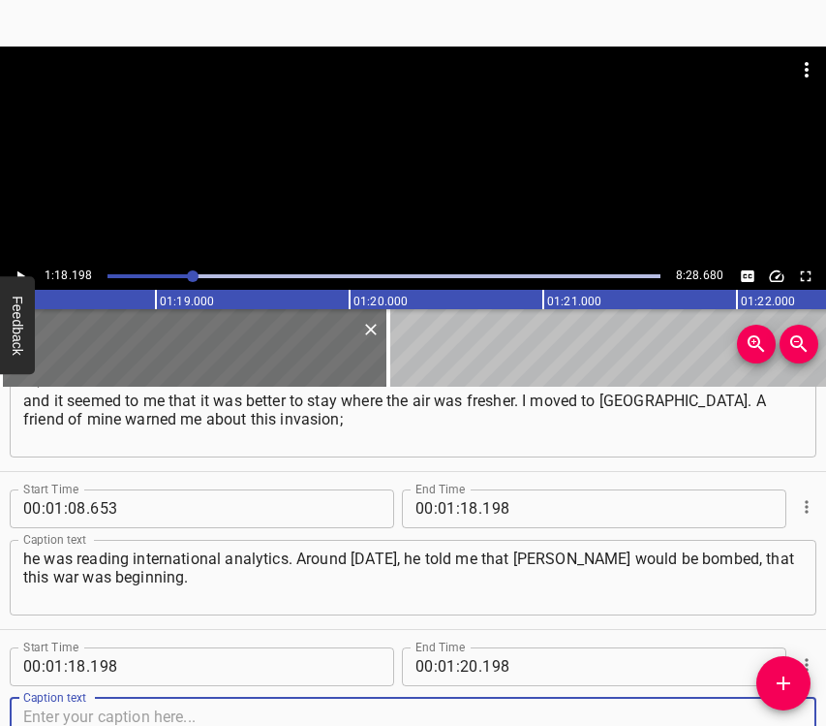
scroll to position [856, 0]
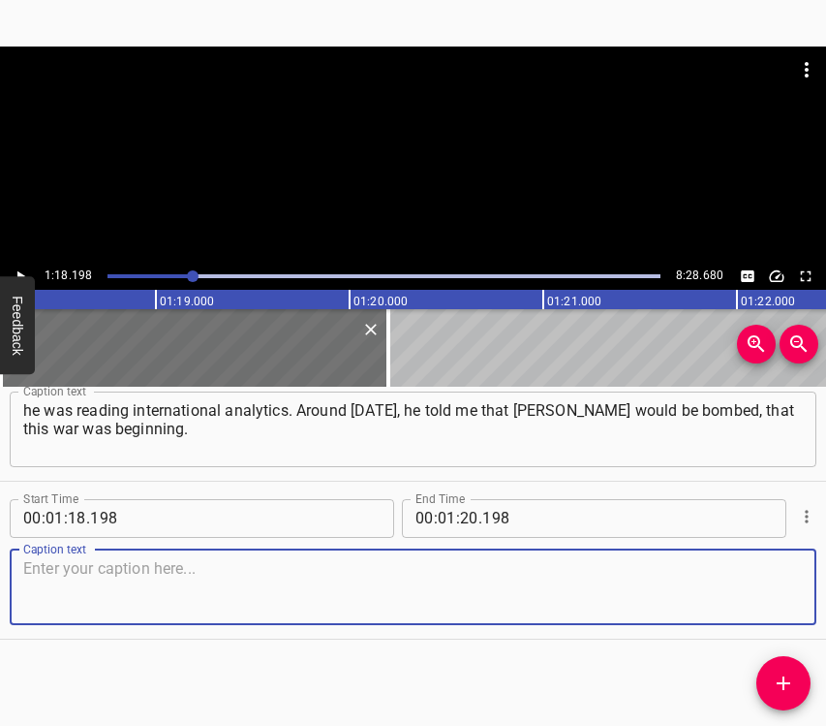
click at [758, 569] on textarea at bounding box center [413, 586] width 780 height 55
click at [123, 588] on textarea at bounding box center [413, 586] width 780 height 55
paste textarea "And he himself did not believe it until the very end, there were great doubts a…"
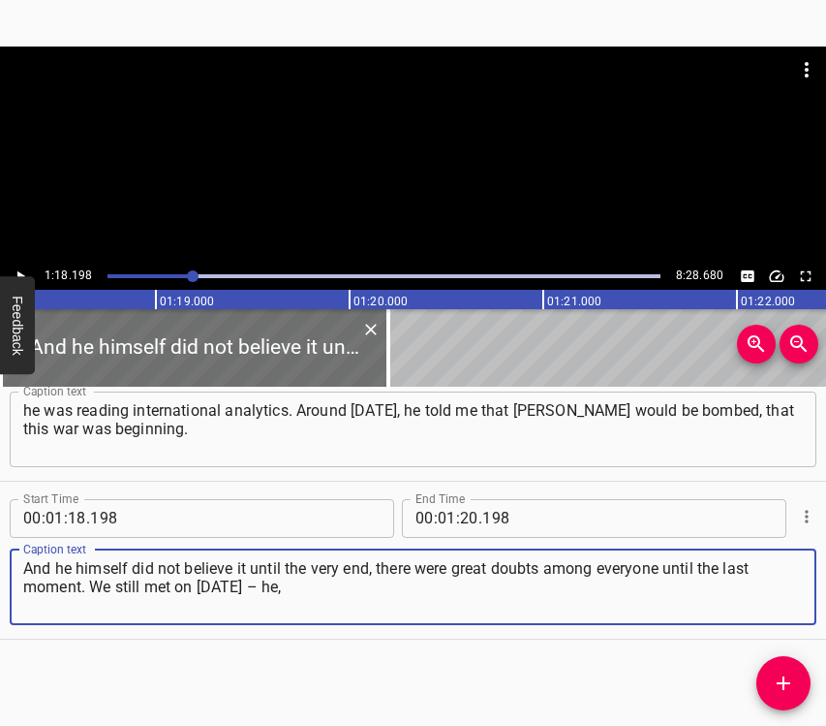
type textarea "And he himself did not believe it until the very end, there were great doubts a…"
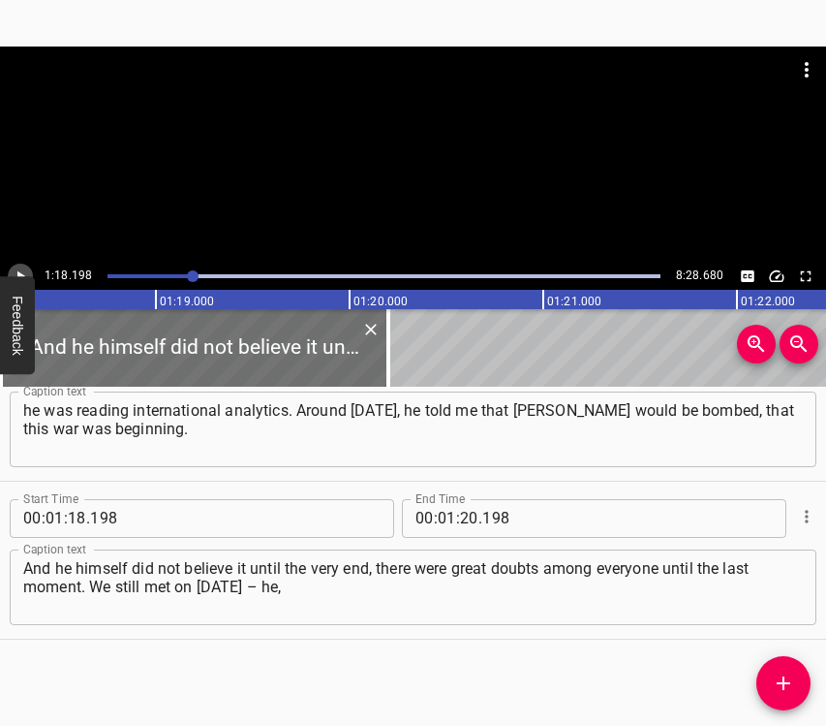
click at [22, 269] on icon "Play/Pause" at bounding box center [20, 275] width 17 height 17
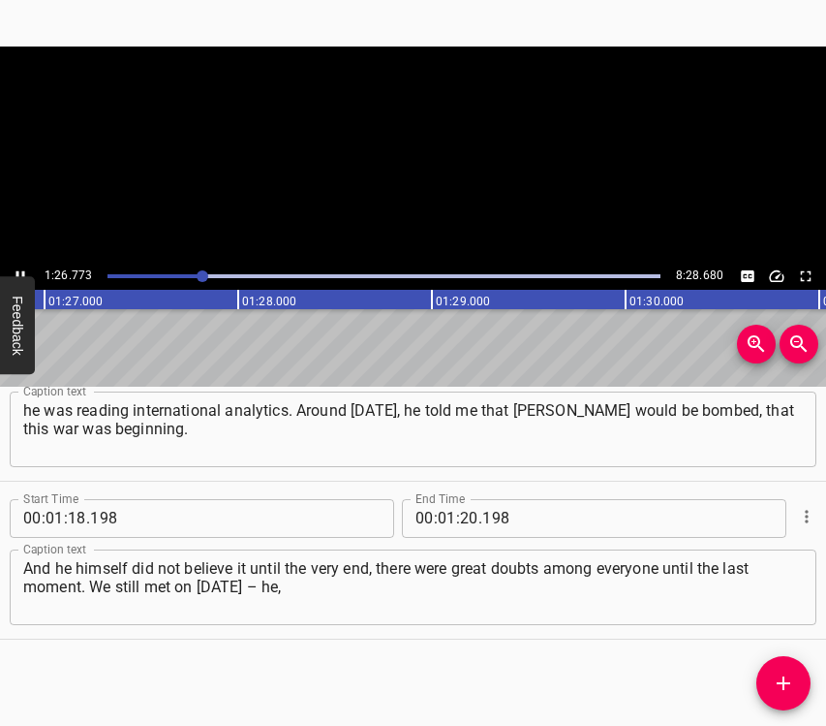
click at [22, 269] on icon "Play/Pause" at bounding box center [20, 275] width 17 height 17
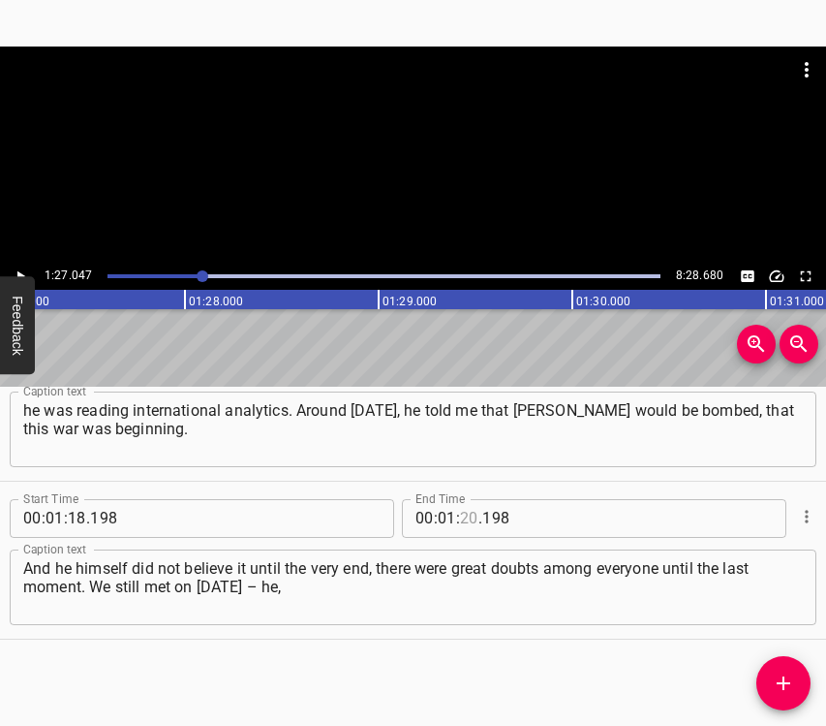
drag, startPoint x: 465, startPoint y: 500, endPoint x: 473, endPoint y: 531, distance: 32.0
click at [465, 505] on input "number" at bounding box center [469, 518] width 18 height 39
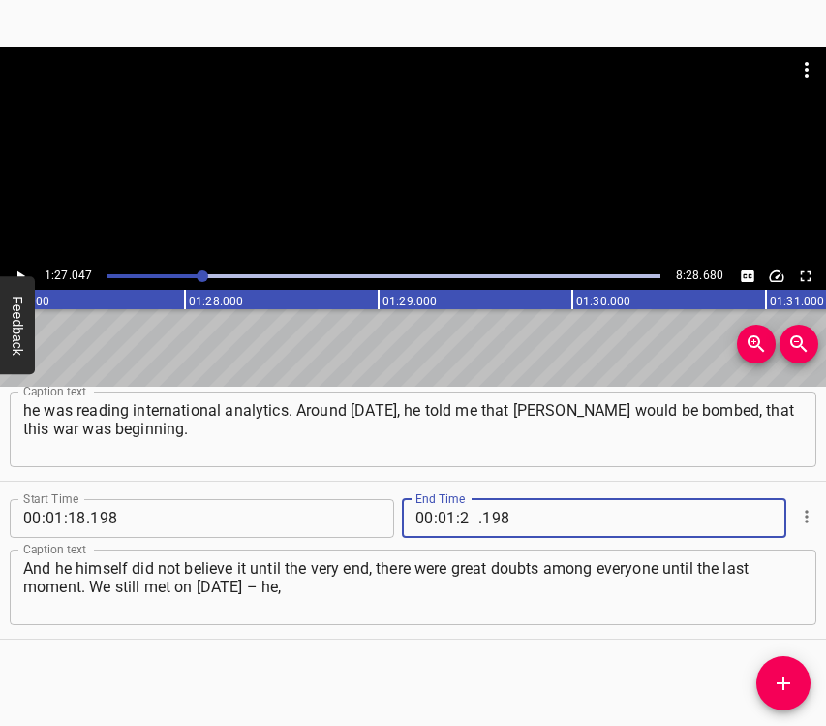
type input "27"
type input "047"
click at [780, 685] on icon "Add Cue" at bounding box center [783, 682] width 23 height 23
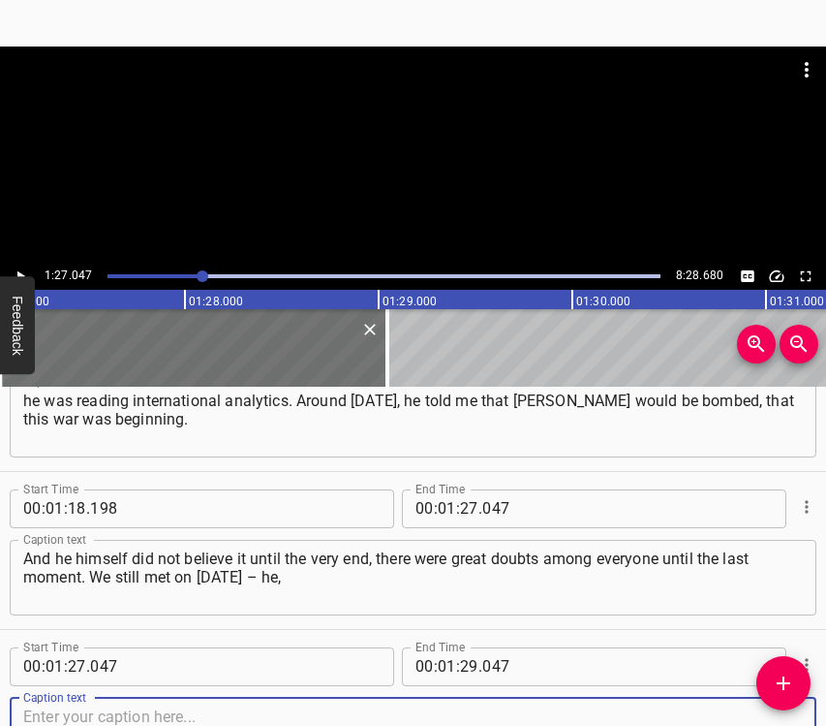
scroll to position [1014, 0]
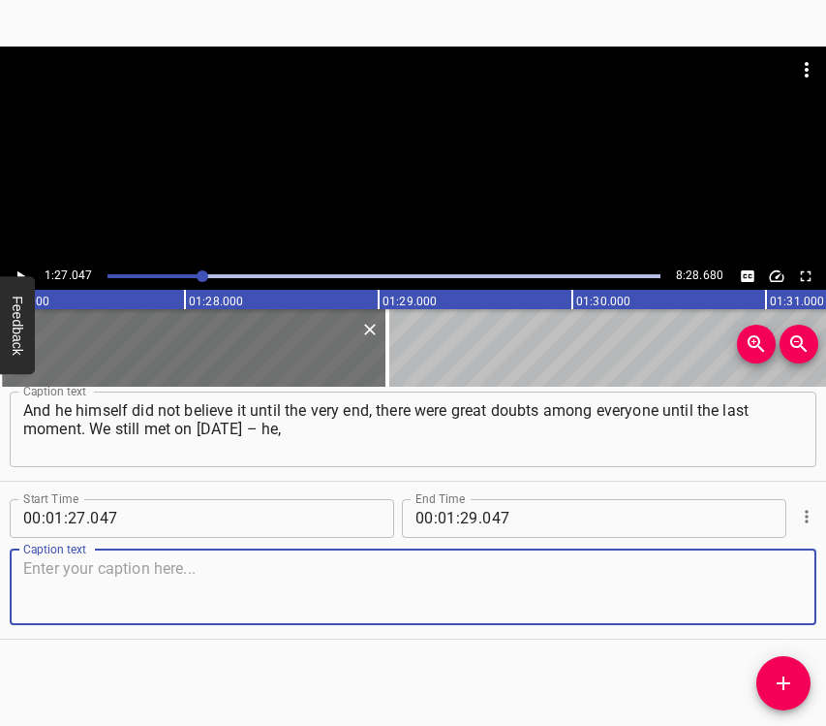
click at [765, 588] on textarea at bounding box center [413, 586] width 780 height 55
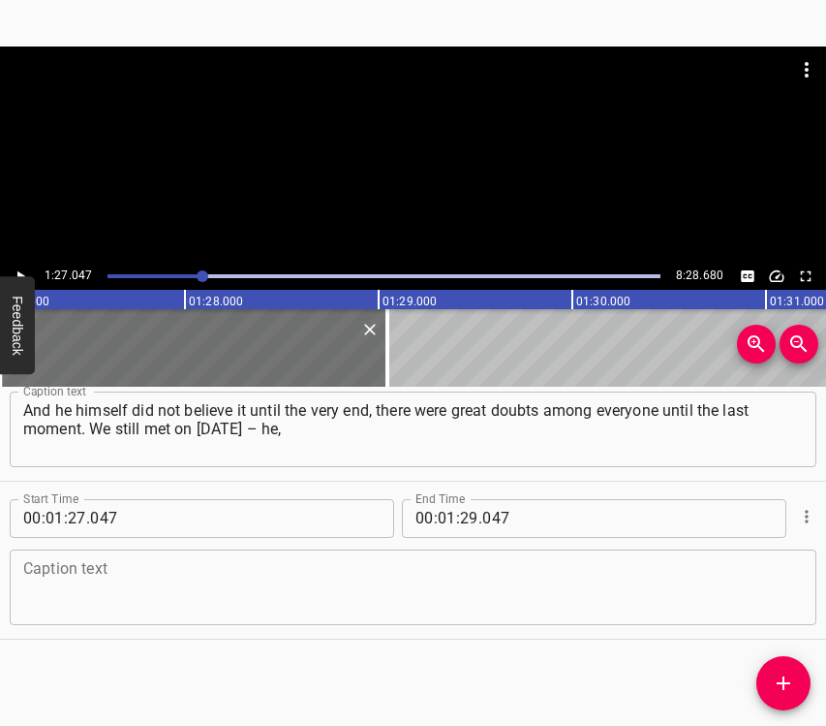
click at [210, 580] on textarea at bounding box center [413, 586] width 780 height 55
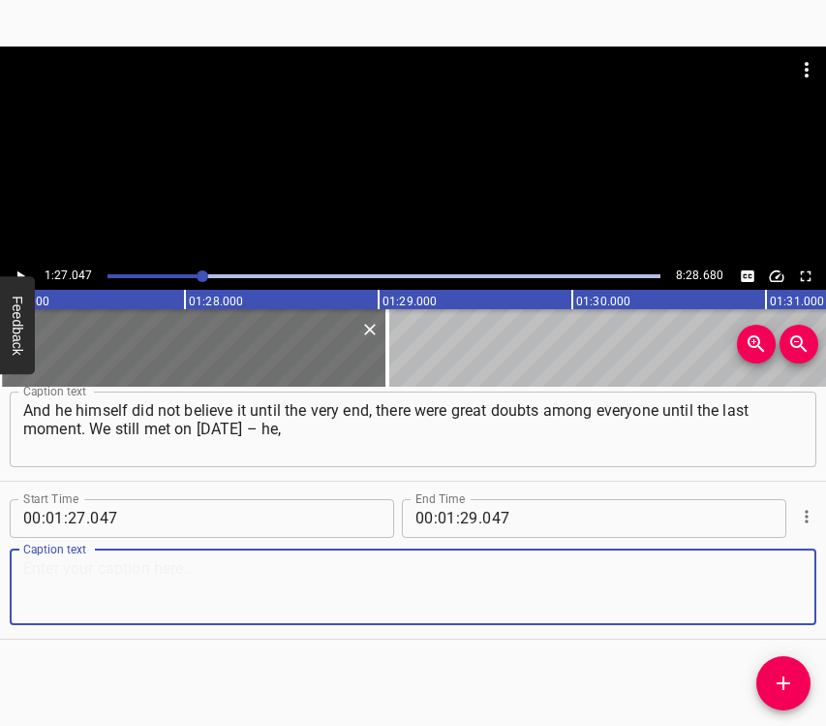
paste textarea "my friend who is now in [GEOGRAPHIC_DATA], and I. She said that documents were …"
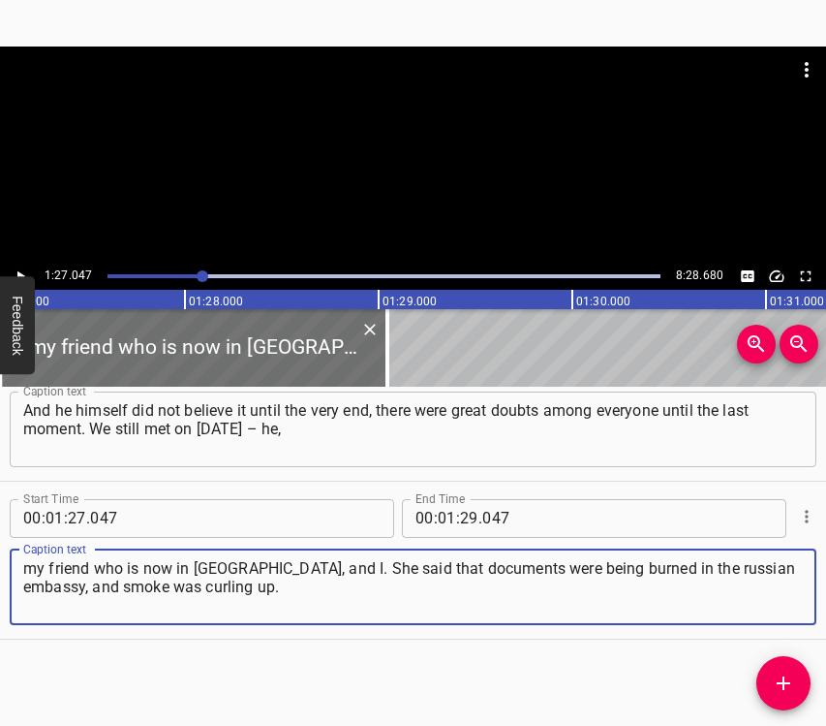
type textarea "my friend who is now in [GEOGRAPHIC_DATA], and I. She said that documents were …"
